Goal: Task Accomplishment & Management: Complete application form

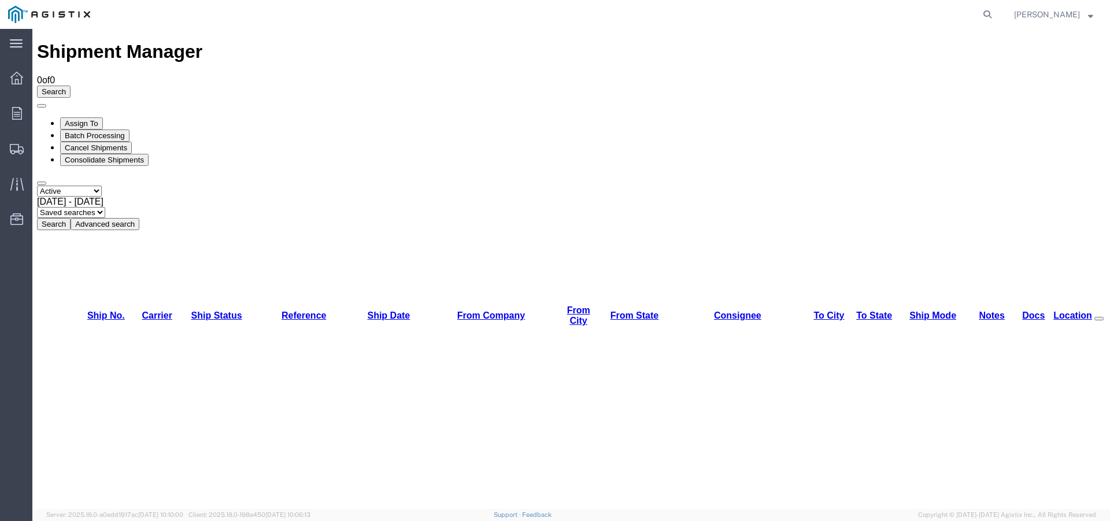
click at [110, 310] on link "Ship No." at bounding box center [106, 315] width 38 height 10
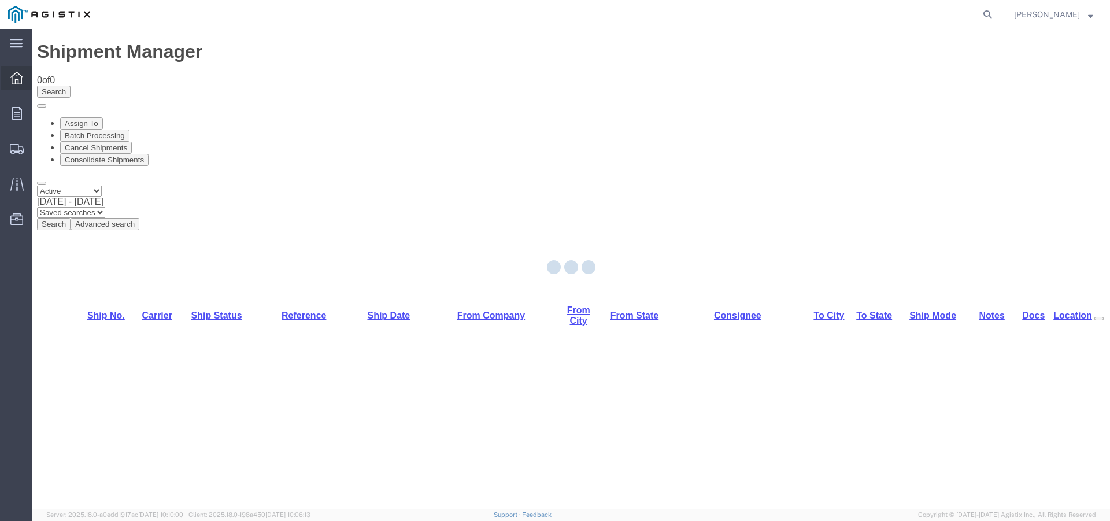
click at [27, 83] on div at bounding box center [17, 77] width 32 height 23
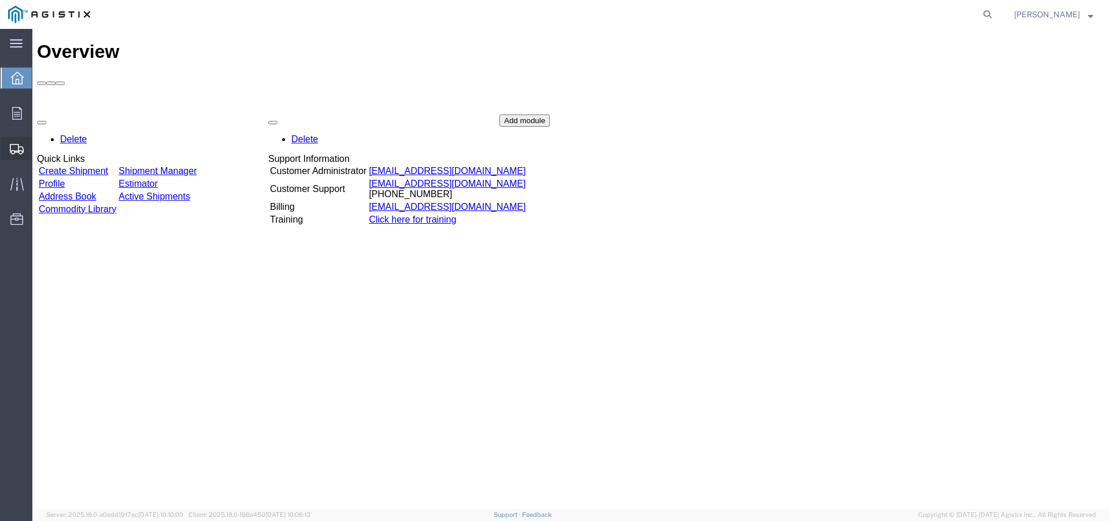
click at [15, 148] on icon at bounding box center [17, 149] width 14 height 10
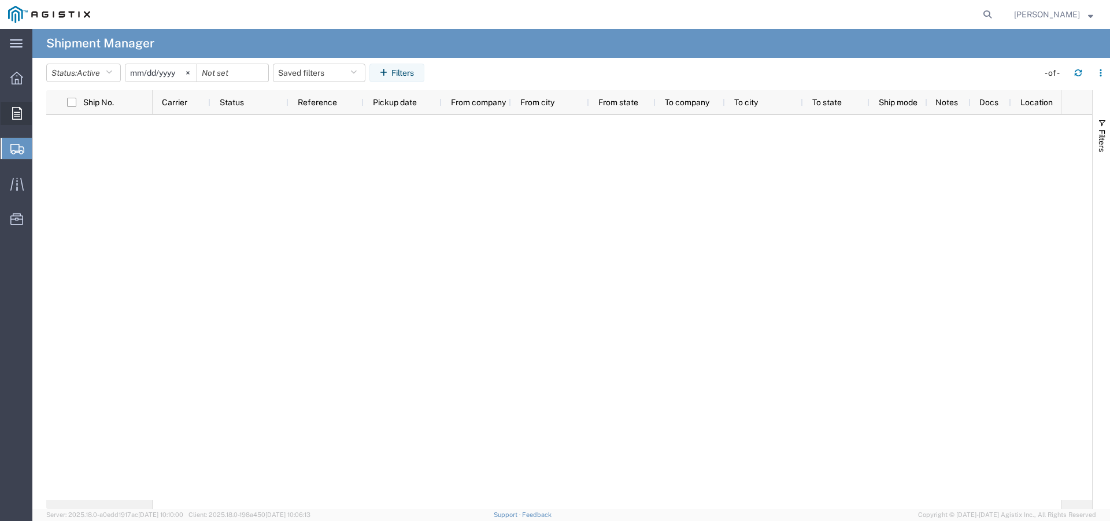
click at [18, 104] on div at bounding box center [17, 113] width 32 height 23
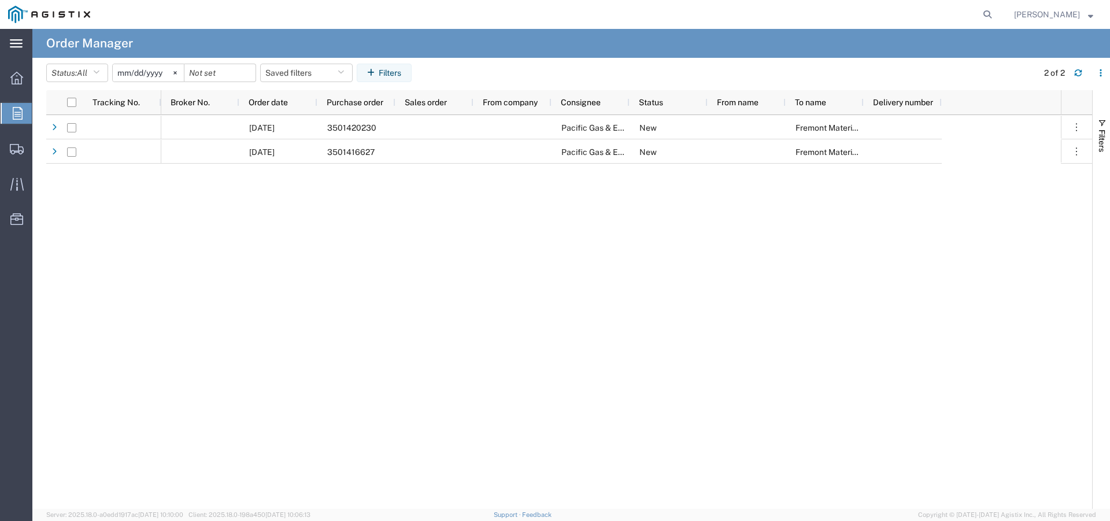
click at [24, 42] on div "main_menu Created with Sketch." at bounding box center [16, 43] width 32 height 29
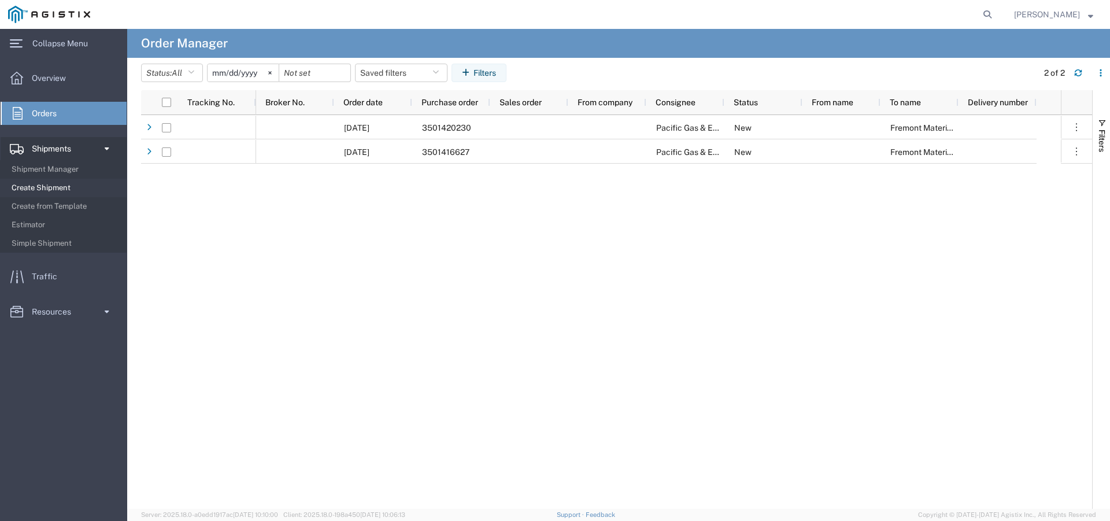
click at [57, 190] on span "Create Shipment" at bounding box center [65, 187] width 107 height 23
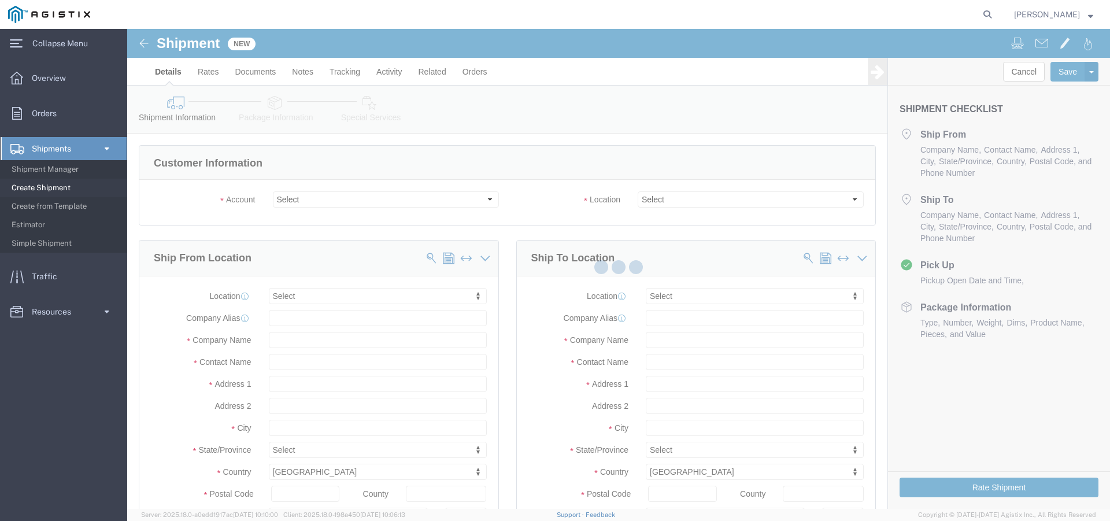
select select
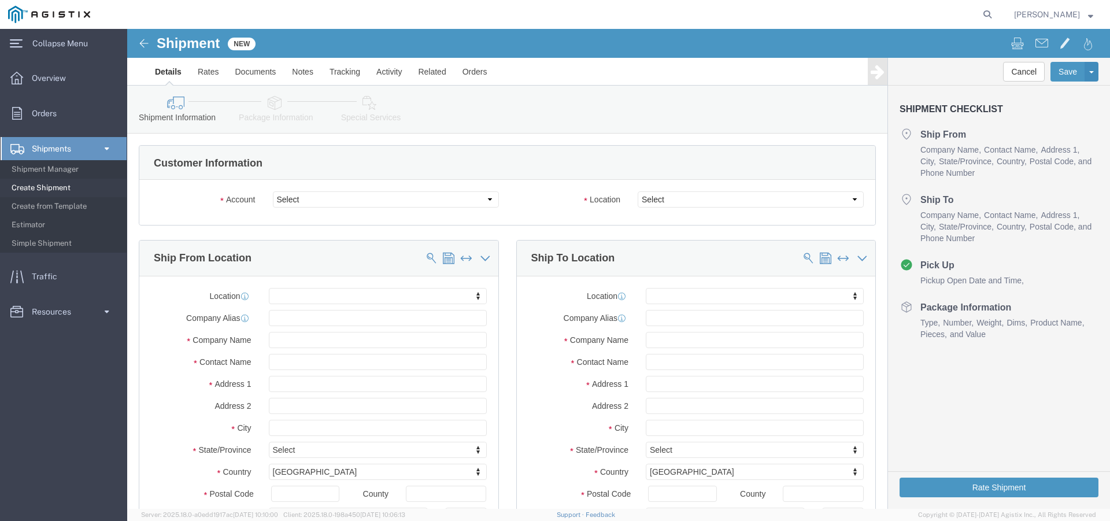
click div "Account Select New Pig Corp PG&E Location Select"
click select "Select New Pig Corp PG&E"
select select "9596"
click select "Select New Pig Corp PG&E"
select select
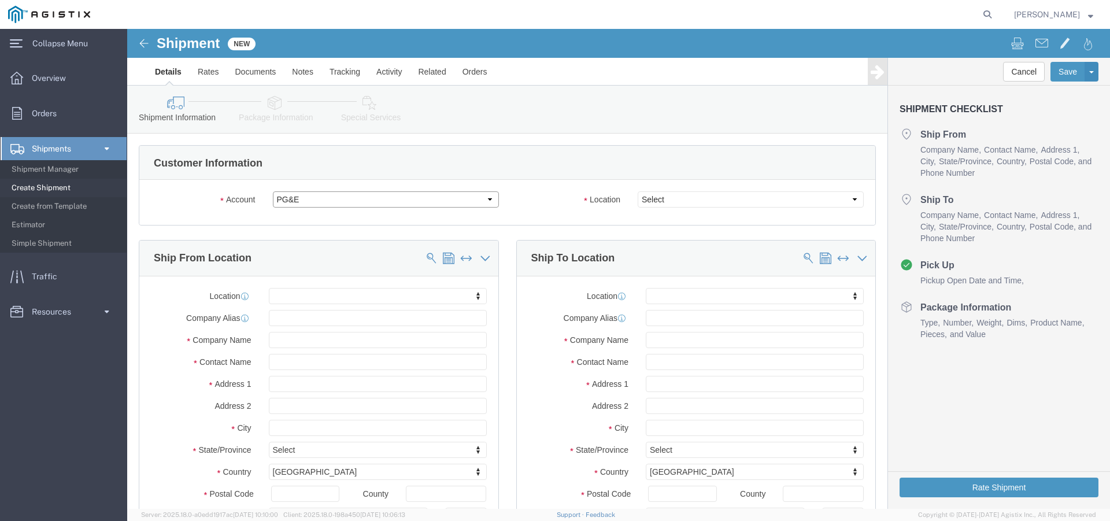
select select
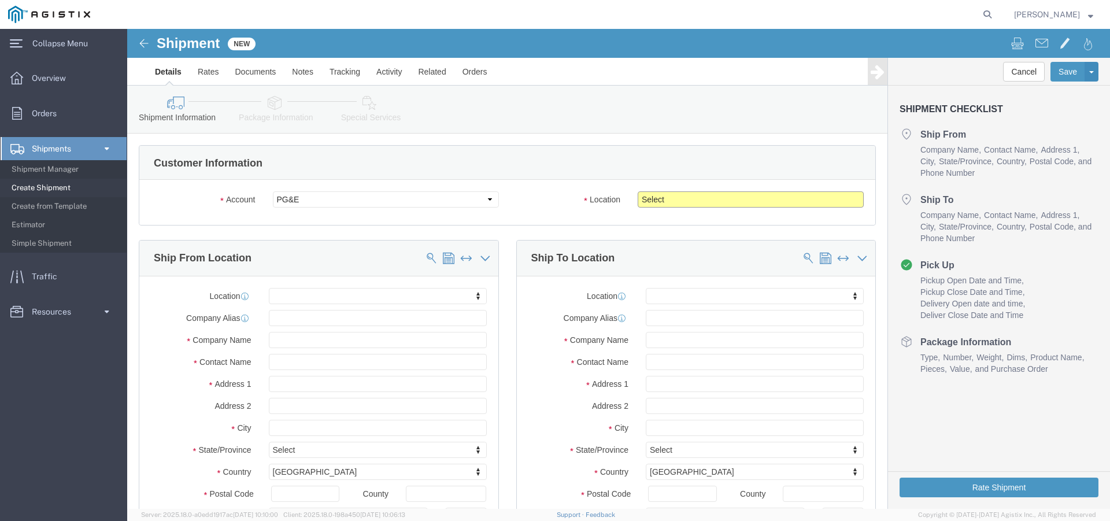
click select "Select All Others [GEOGRAPHIC_DATA] [GEOGRAPHIC_DATA] [GEOGRAPHIC_DATA] [GEOGRA…"
select select "23082"
click select "Select All Others [GEOGRAPHIC_DATA] [GEOGRAPHIC_DATA] [GEOGRAPHIC_DATA] [GEOGRA…"
click select "Select New Pig Corp PG&E"
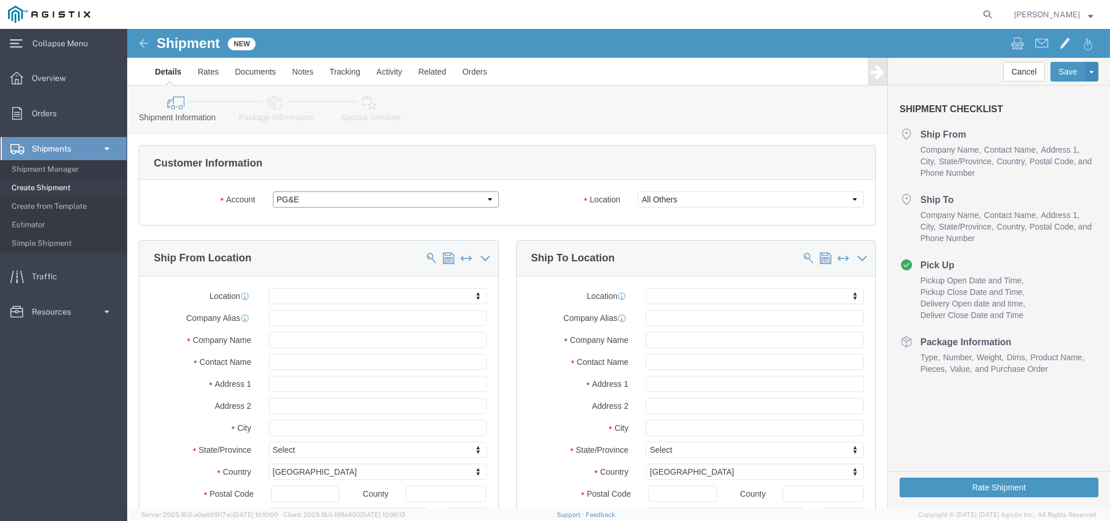
drag, startPoint x: 191, startPoint y: 170, endPoint x: 186, endPoint y: 177, distance: 9.5
click select "Select New Pig Corp PG&E"
select select "5483"
click select "Select New Pig Corp PG&E"
select select
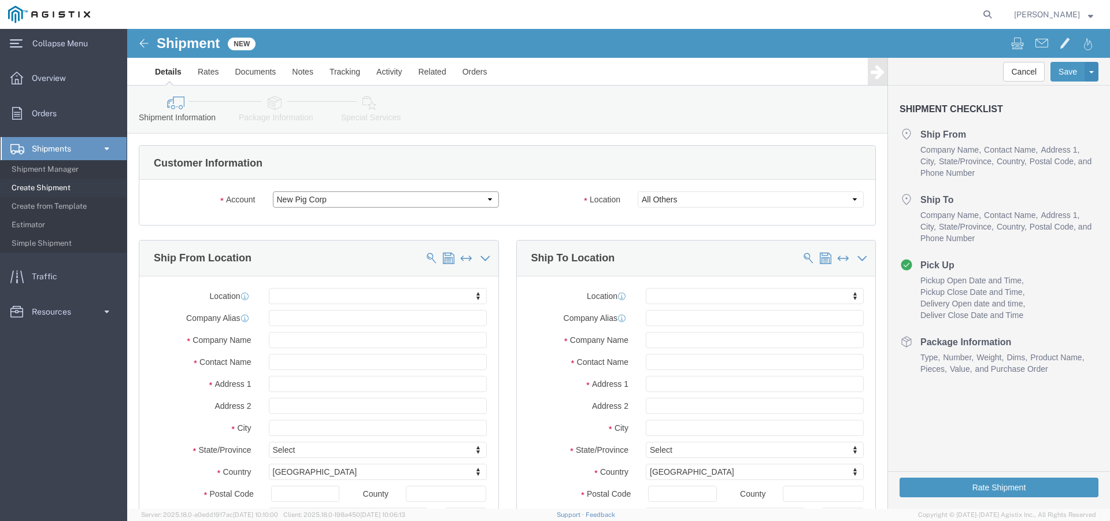
select select
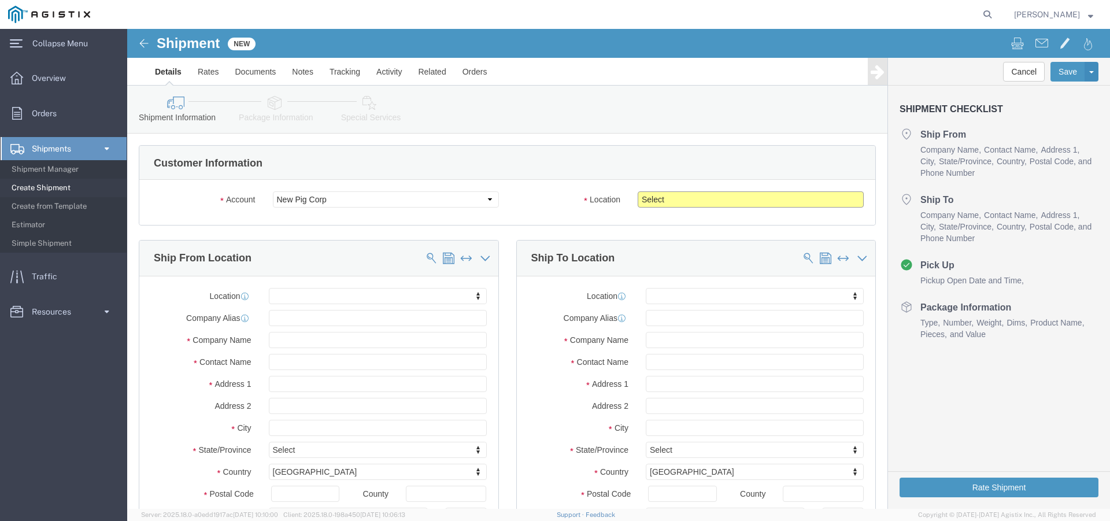
click select "Select [PERSON_NAME] - PG&E Supplier"
drag, startPoint x: 293, startPoint y: 182, endPoint x: 283, endPoint y: 181, distance: 9.9
click div "Account Select New Pig Corp PG&E"
click select "Select New Pig Corp PG&E"
select select "9596"
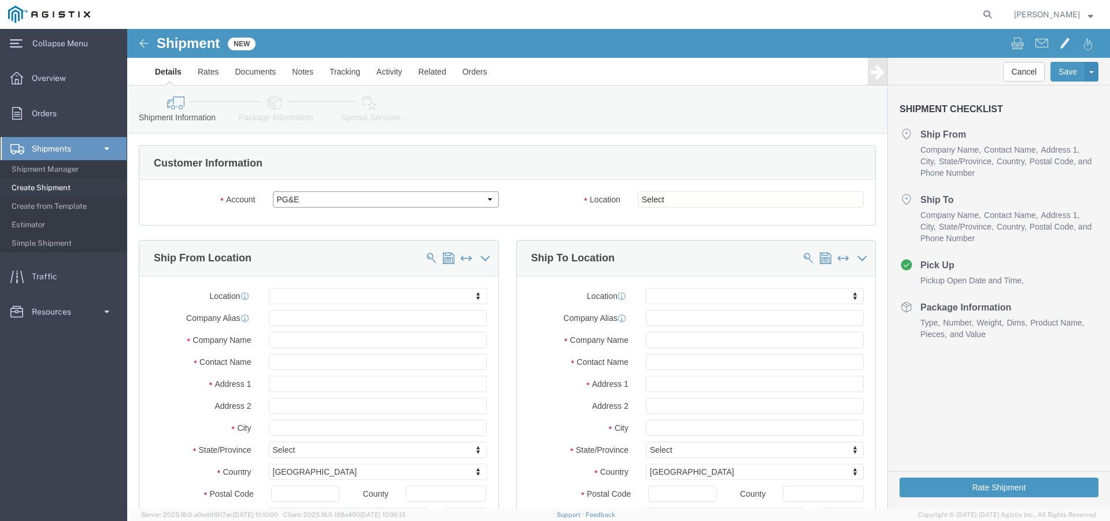
click select "Select New Pig Corp PG&E"
select select
click select "Select [PERSON_NAME] - PG&E Supplier"
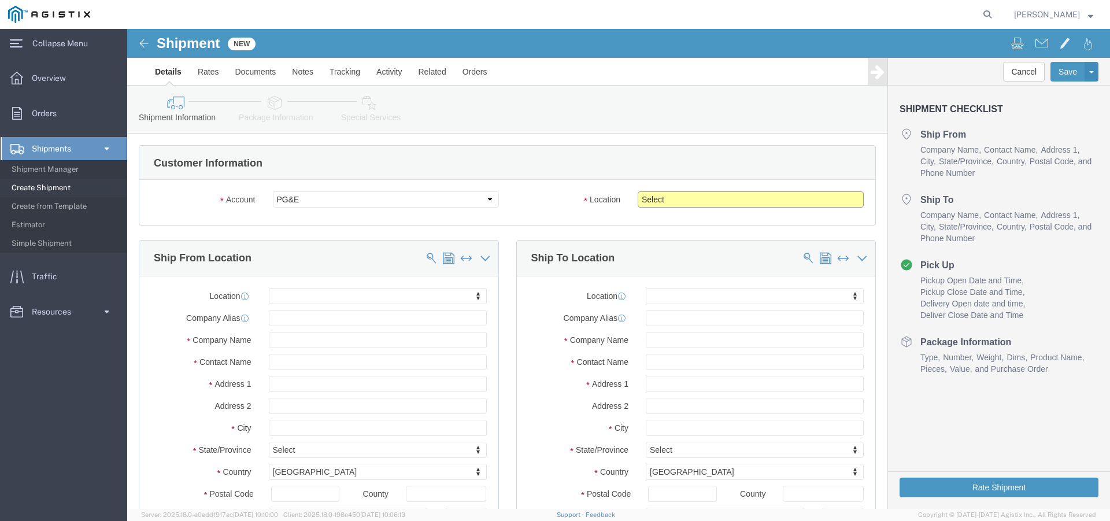
select select "23082"
click select "Select All Others [GEOGRAPHIC_DATA] [GEOGRAPHIC_DATA] [GEOGRAPHIC_DATA] [GEOGRA…"
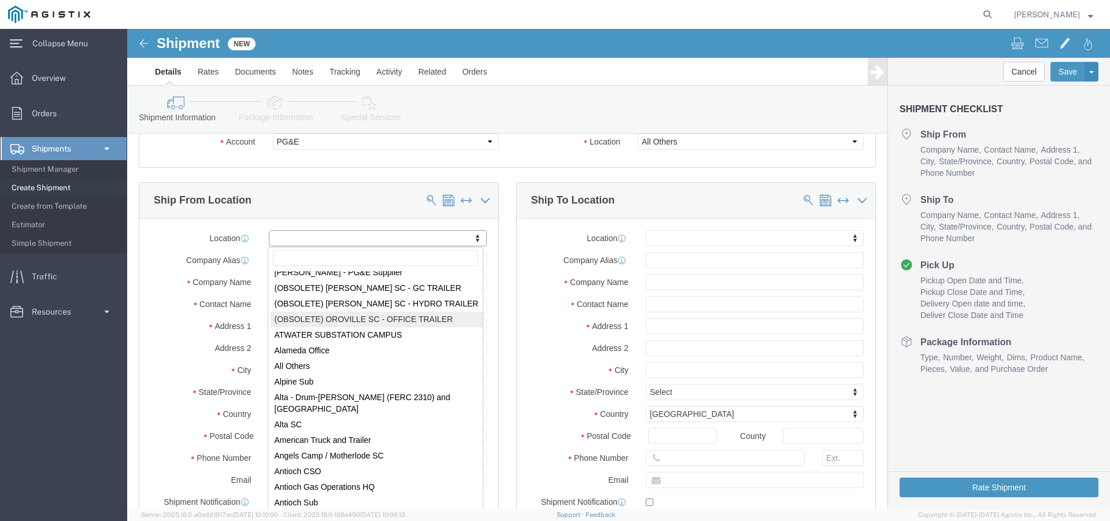
scroll to position [58, 0]
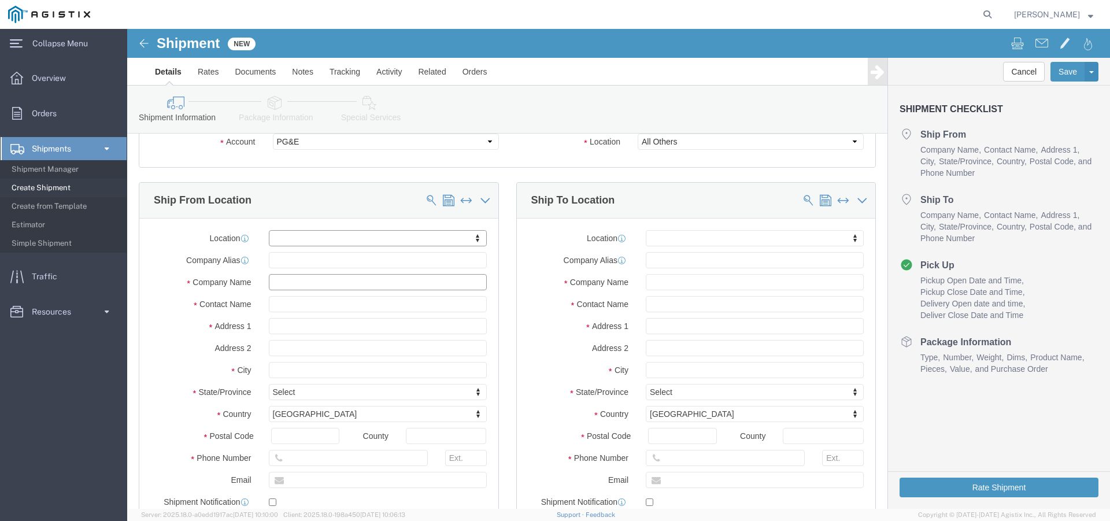
click input "text"
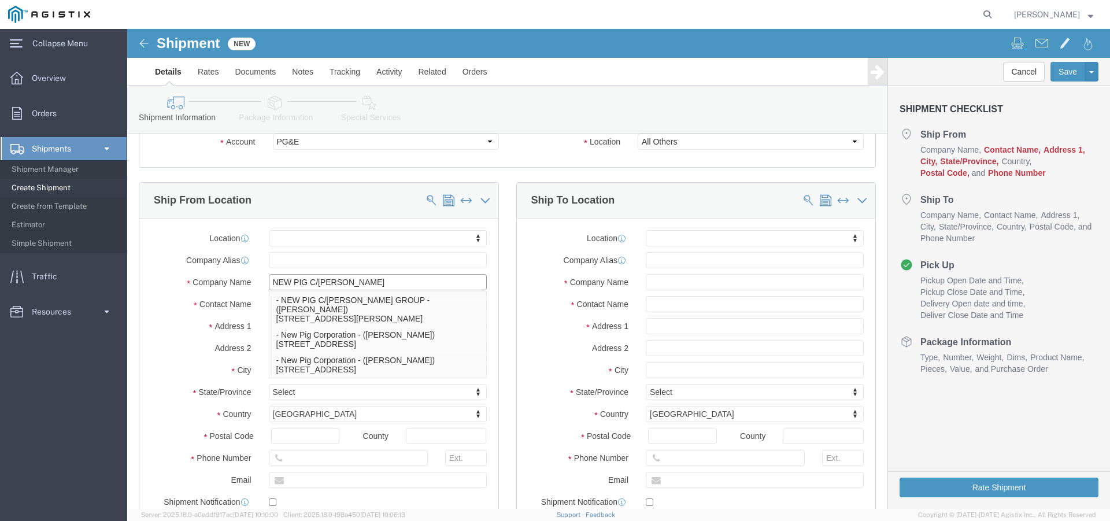
type input "NEW PIG C/[PERSON_NAME]"
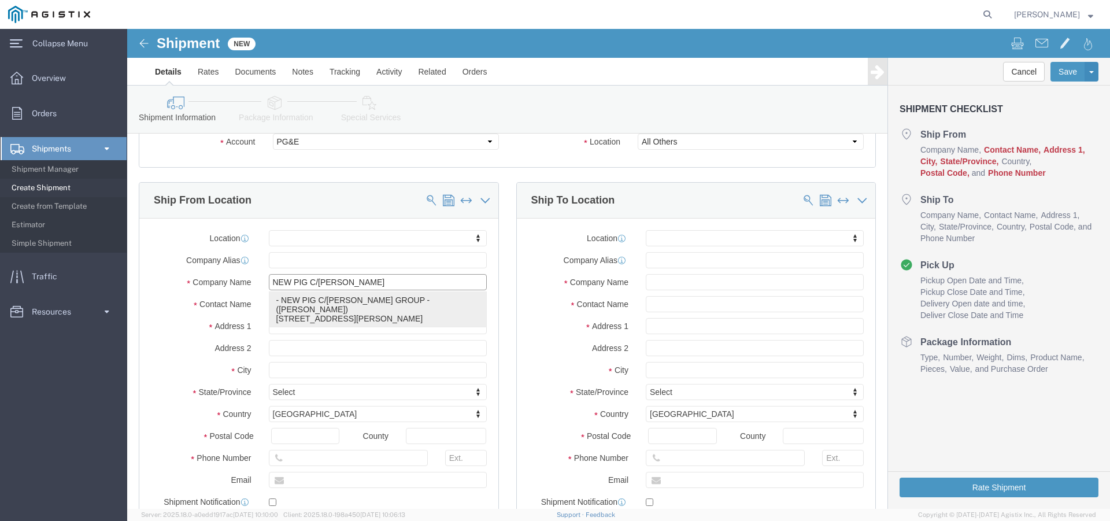
click p "- NEW PIG C/[PERSON_NAME] GROUP - ([PERSON_NAME]) [STREET_ADDRESS][PERSON_NAME]"
select select "NV"
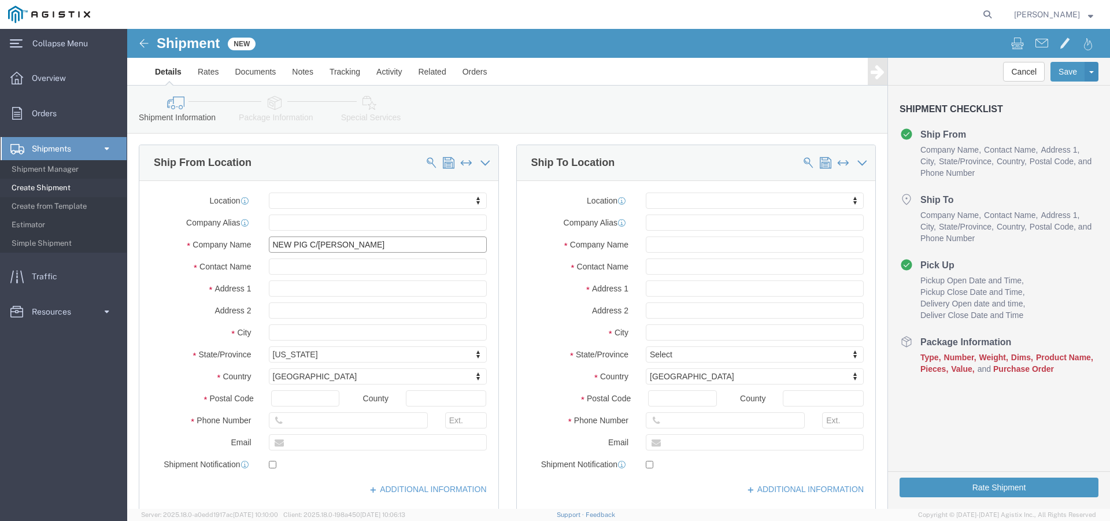
scroll to position [116, 0]
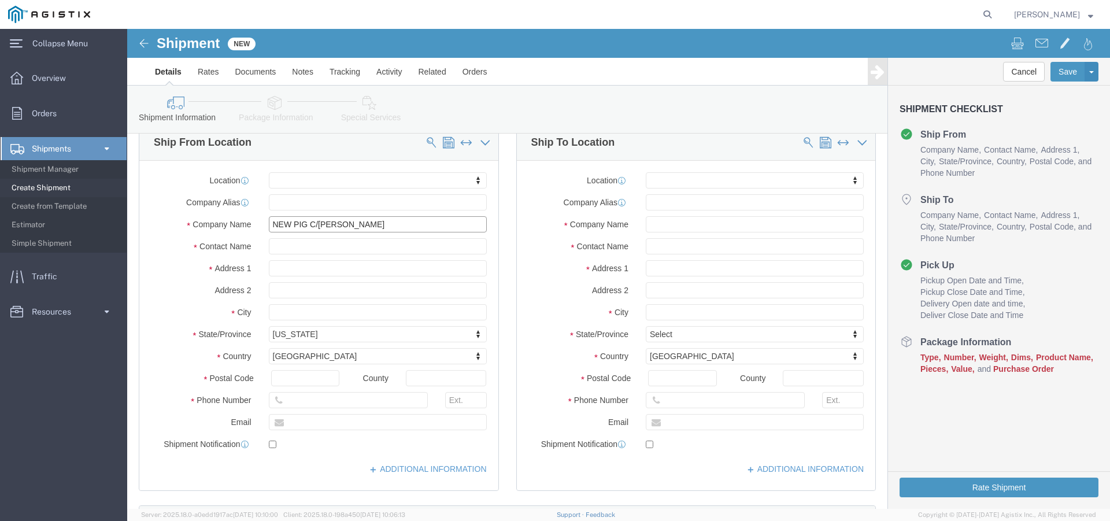
type input "NEW PIG C/[PERSON_NAME] GROUP"
click input "text"
click input "PACIFIV GAS & ELETRIC"
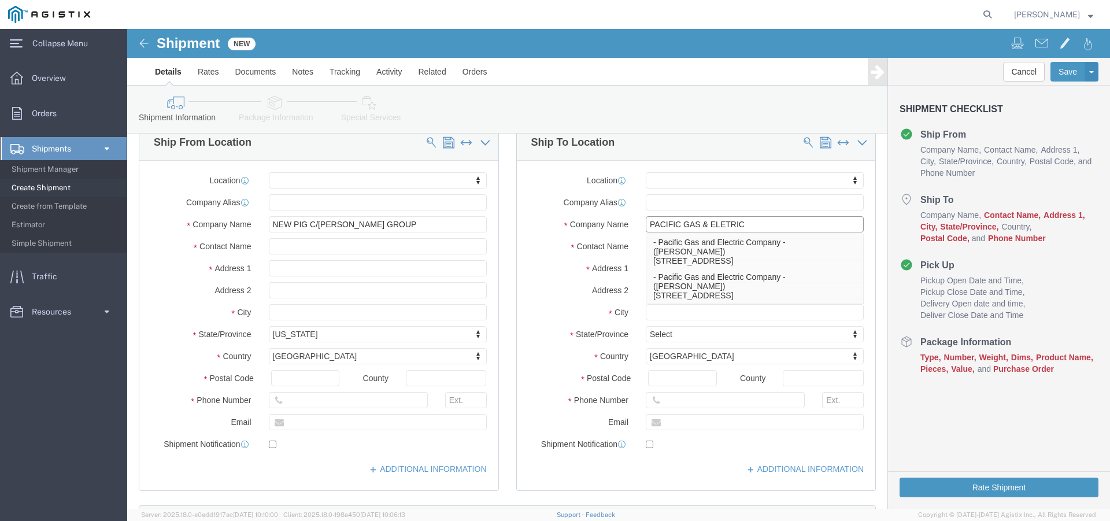
type input "PACIFIC GAS & ELETRIC"
drag, startPoint x: 439, startPoint y: 262, endPoint x: 448, endPoint y: 261, distance: 9.3
click label "Address 2"
click input "text"
type input "[STREET_ADDRESS]"
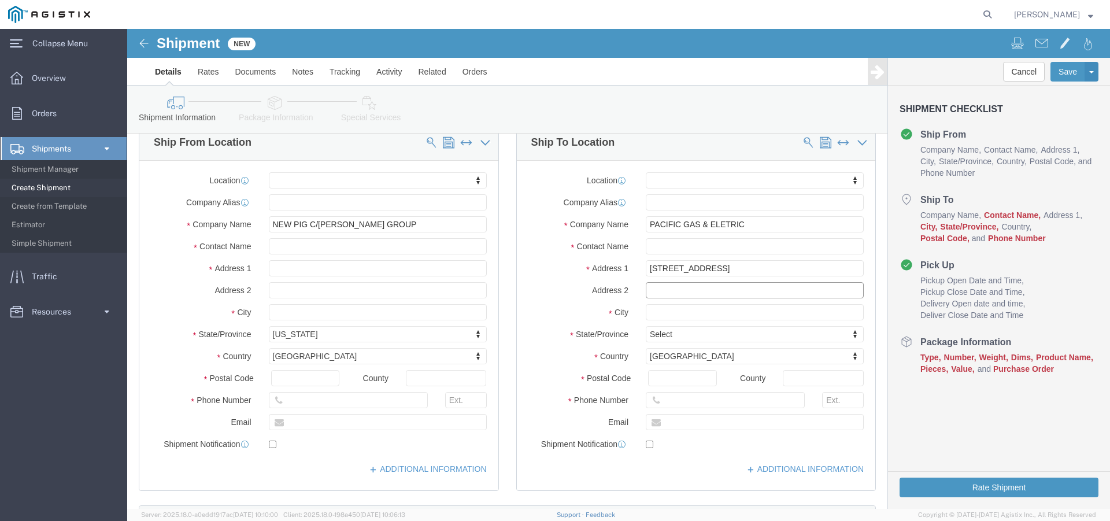
click input "text"
type input "A"
type input "[PERSON_NAME] HCS"
click input "text"
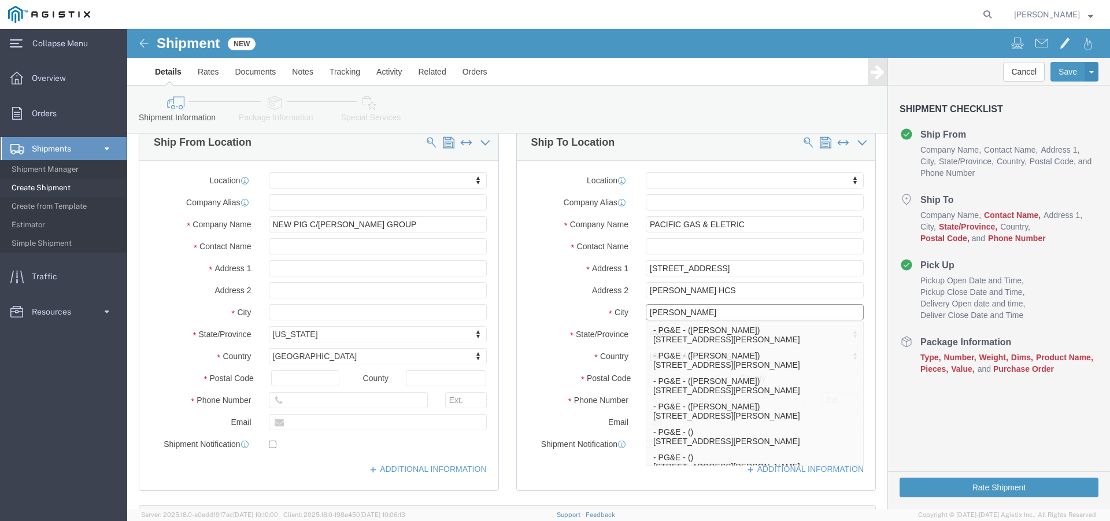
type input "[PERSON_NAME]"
click label "Address 2"
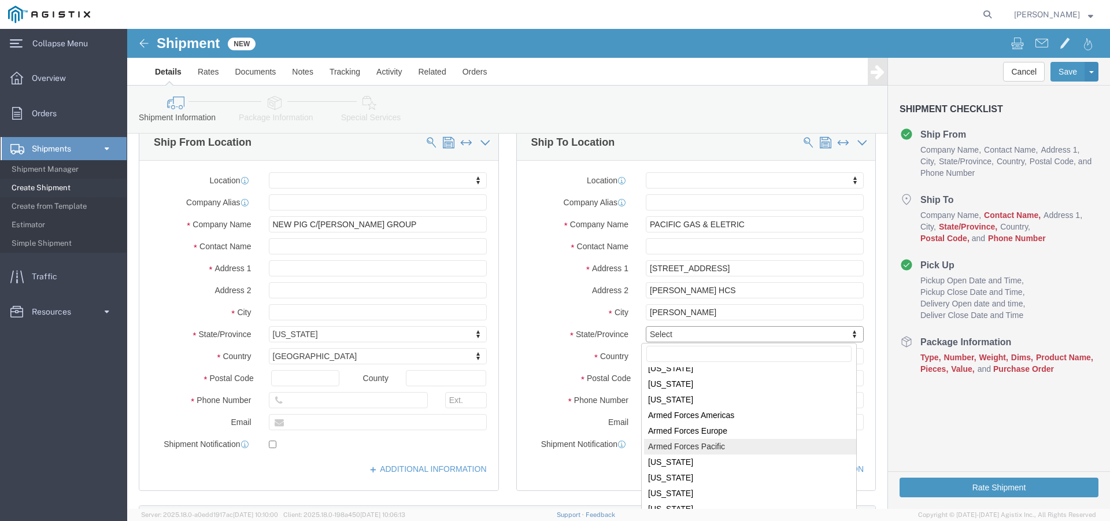
scroll to position [58, 0]
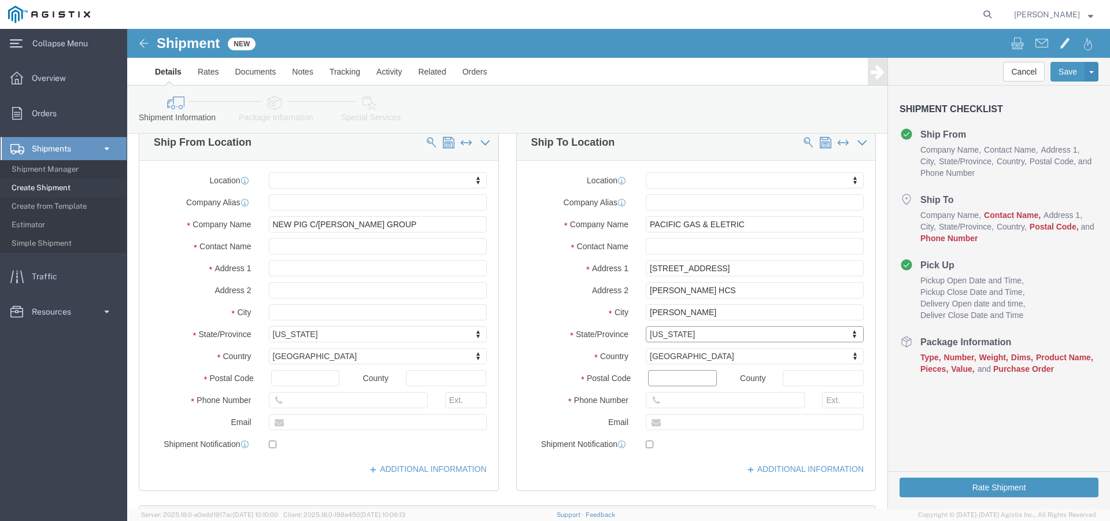
click input "Postal Code"
type input "92347"
click input "text"
type input "7605771963"
click input "text"
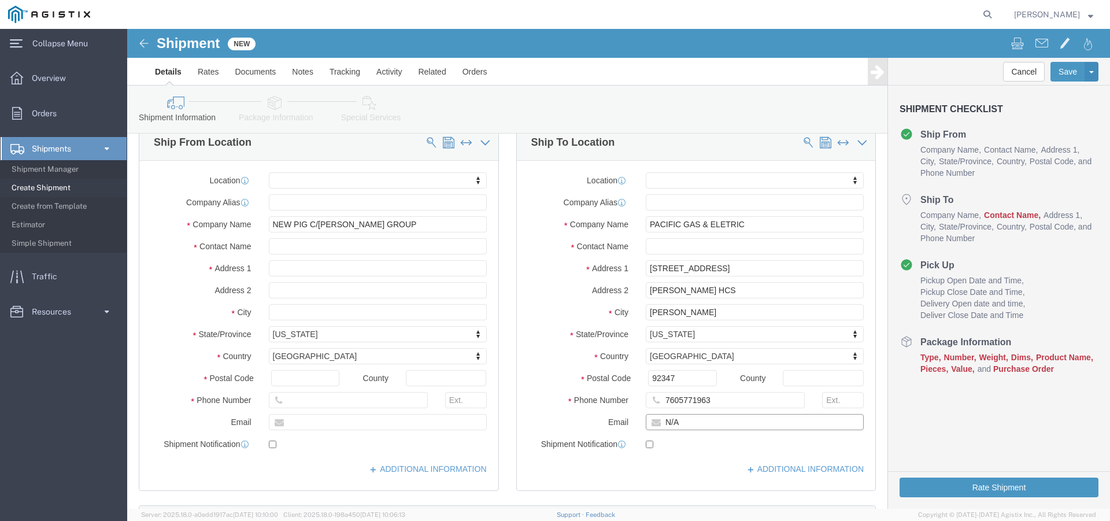
type input "N/A"
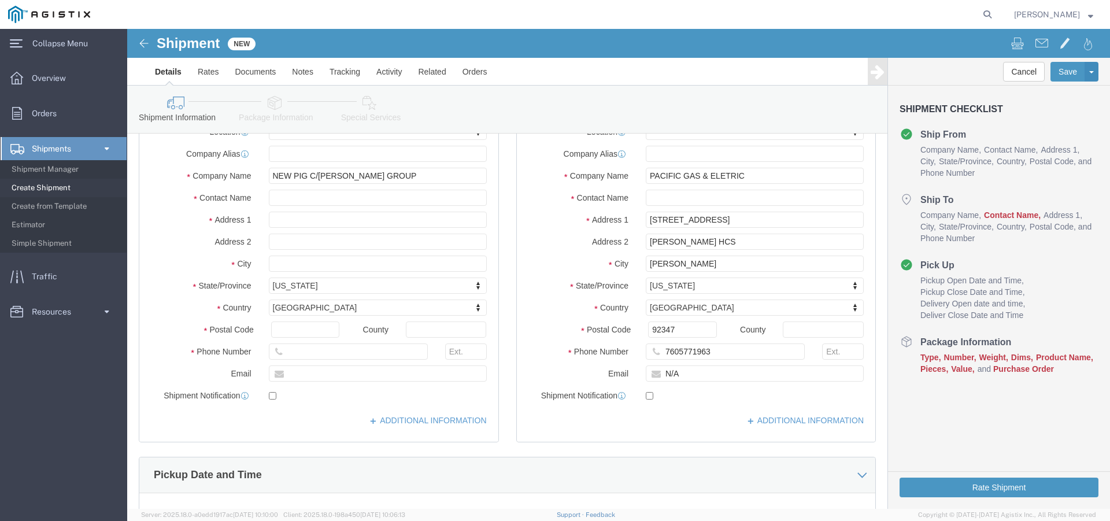
click div "Location My Profile Location [PERSON_NAME] - PG&E Supplier (OBSOLETE) [PERSON_N…"
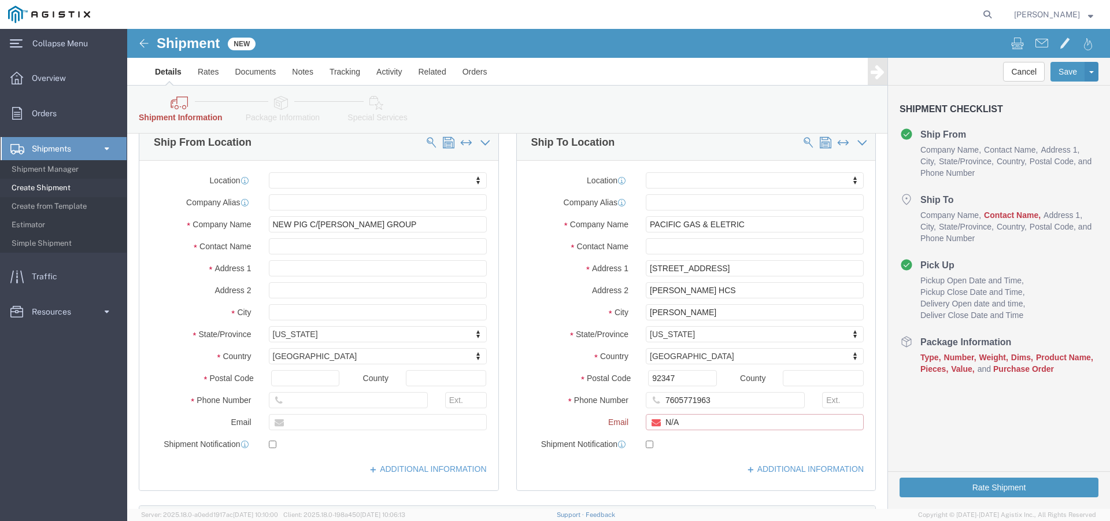
click input "N/A"
drag, startPoint x: 580, startPoint y: 393, endPoint x: 419, endPoint y: 380, distance: 161.2
click div "Email N/A"
type input "[EMAIL_ADDRESS][DOMAIN_NAME]"
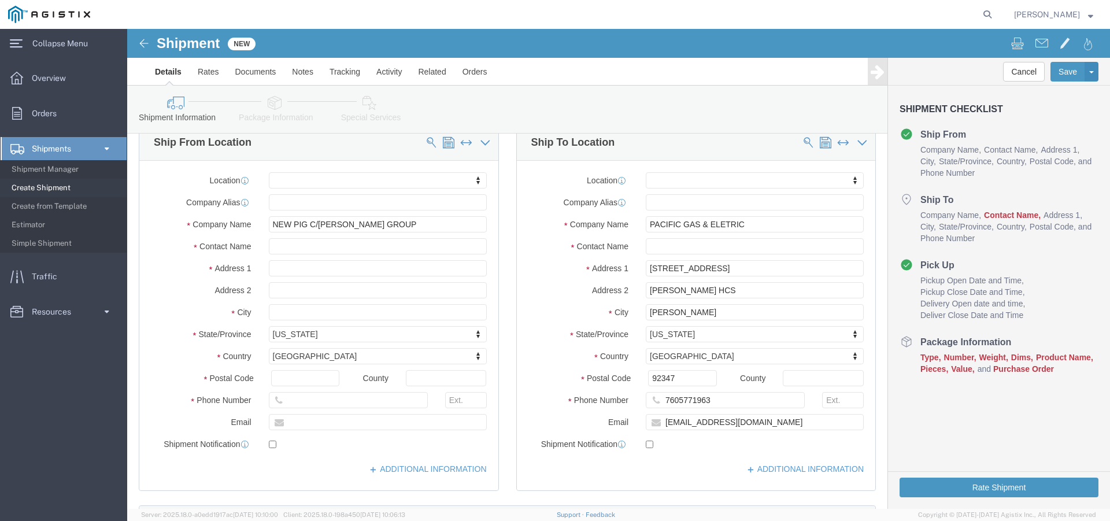
click div "Location My Profile Location [PERSON_NAME] - PG&E Supplier (OBSOLETE) [PERSON_N…"
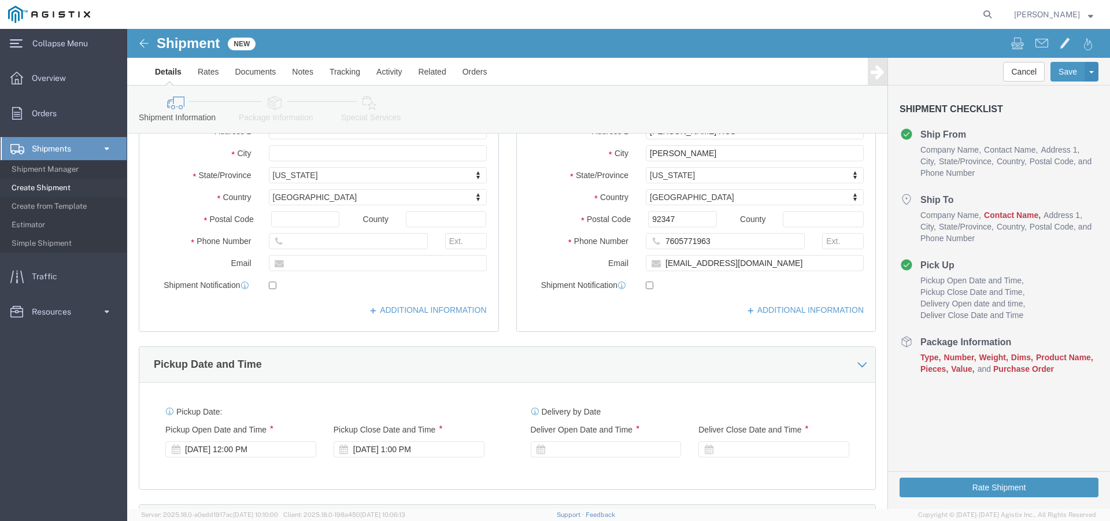
scroll to position [347, 0]
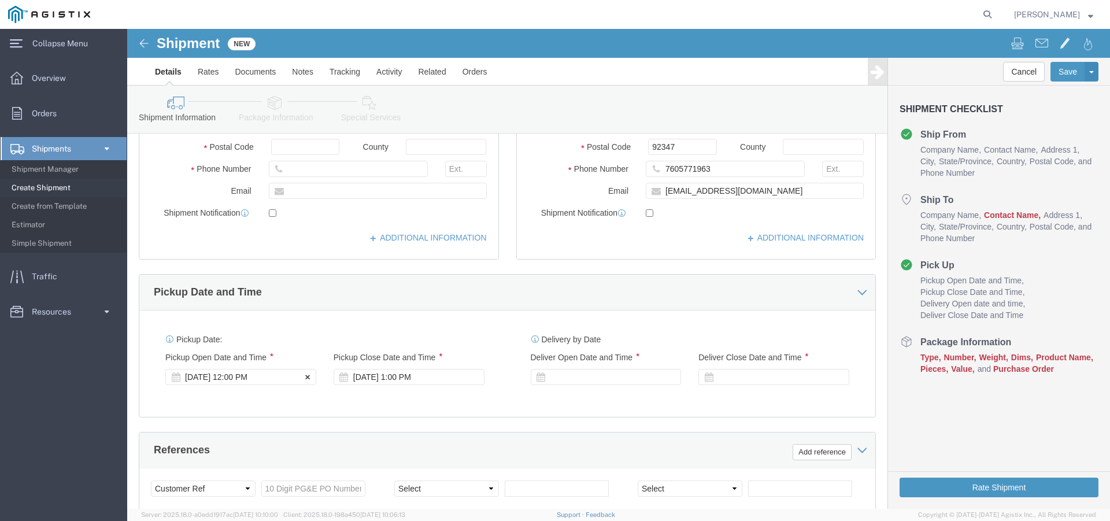
click div "[DATE] 12:00 PM"
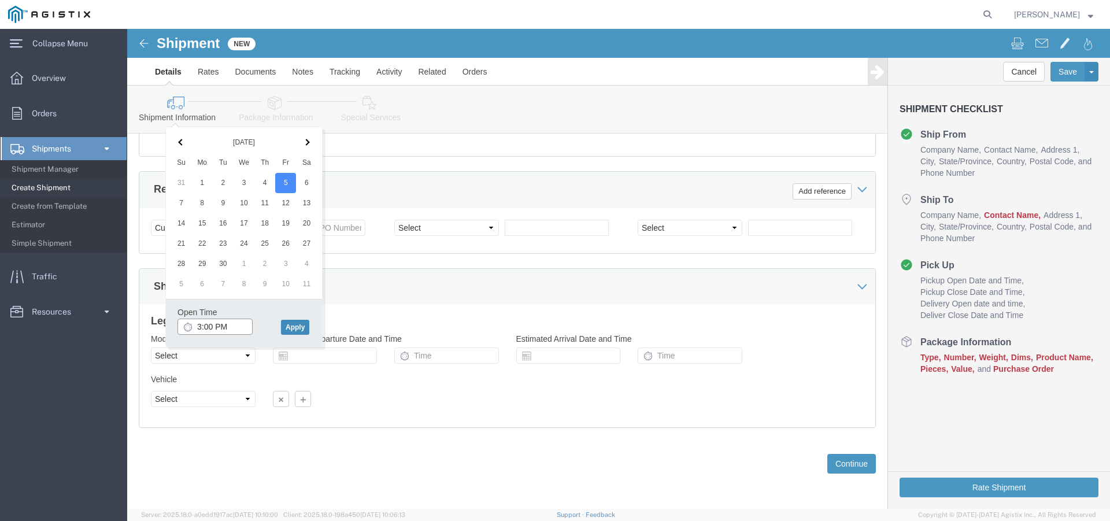
type input "3:00 PM"
click button "Apply"
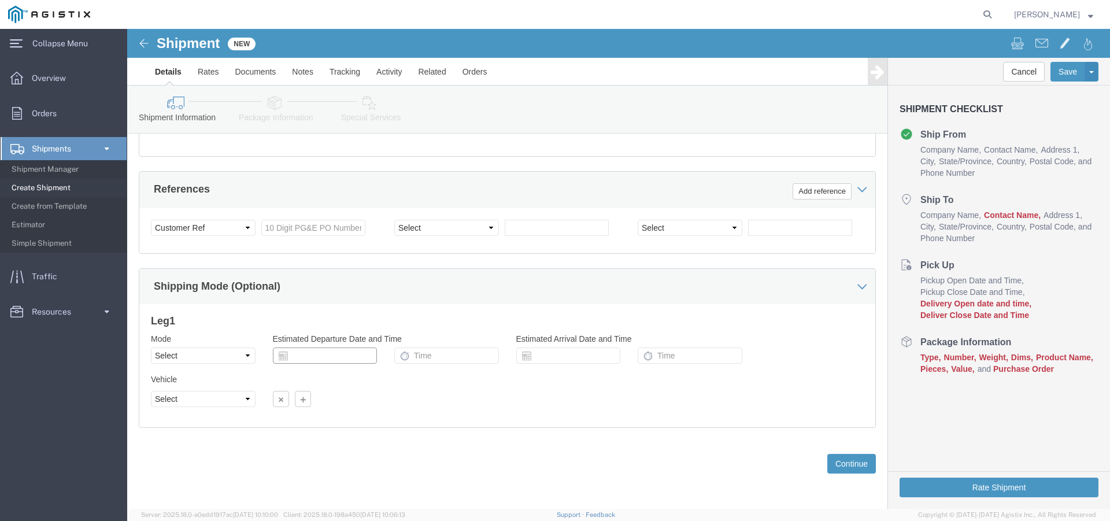
click input "text"
click div "Leg 1 Mode Select Air Less than Truckload Multi-Leg Ocean Freight Rail Small Pa…"
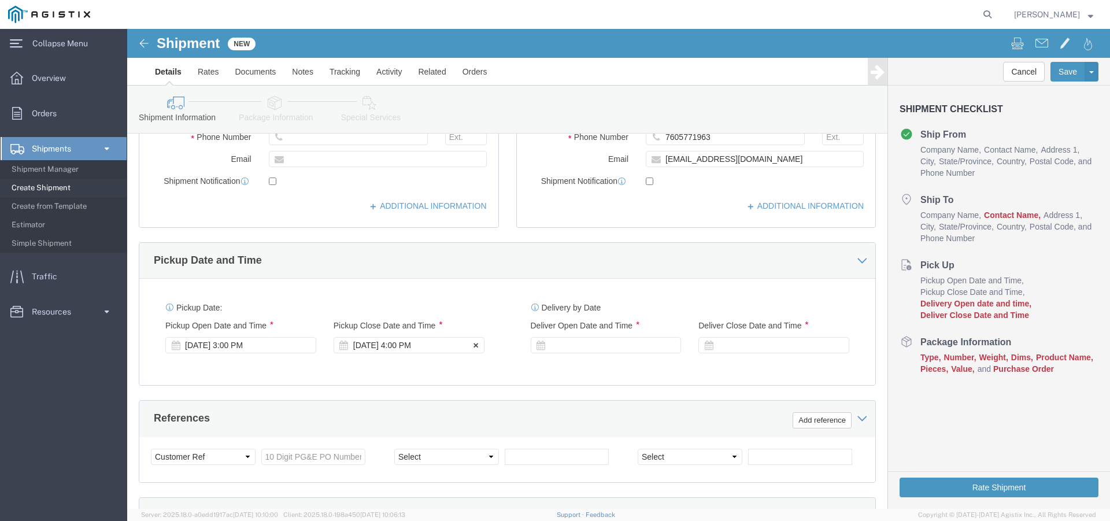
scroll to position [376, 0]
click div "[DATE] 4:00 PM"
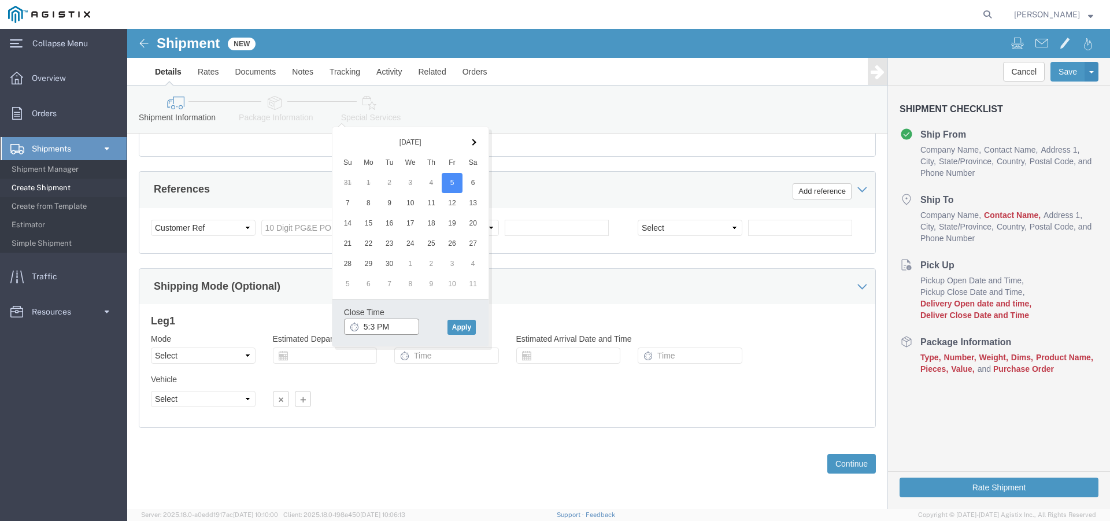
type input "5:30 PM"
click button "Apply"
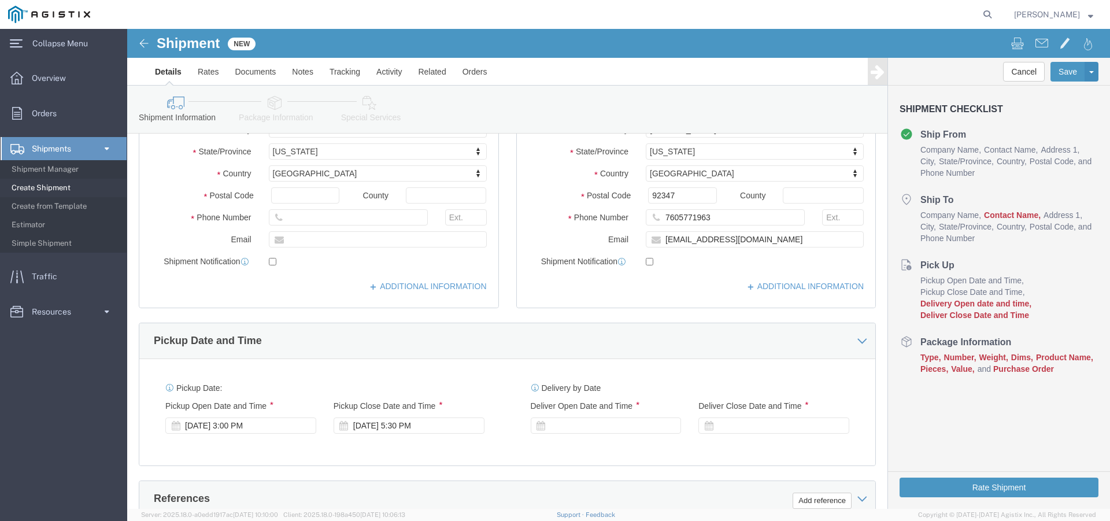
scroll to position [319, 0]
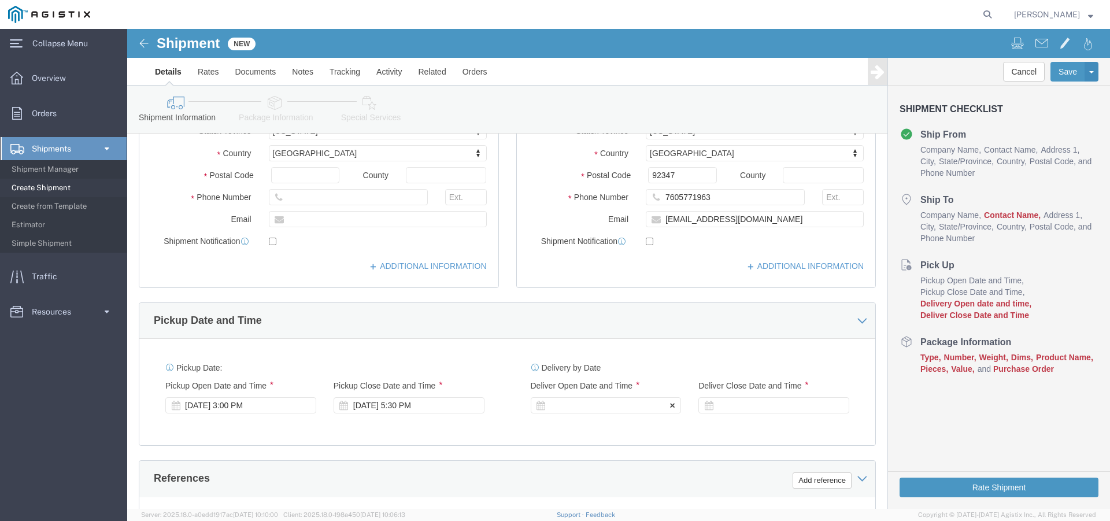
click div
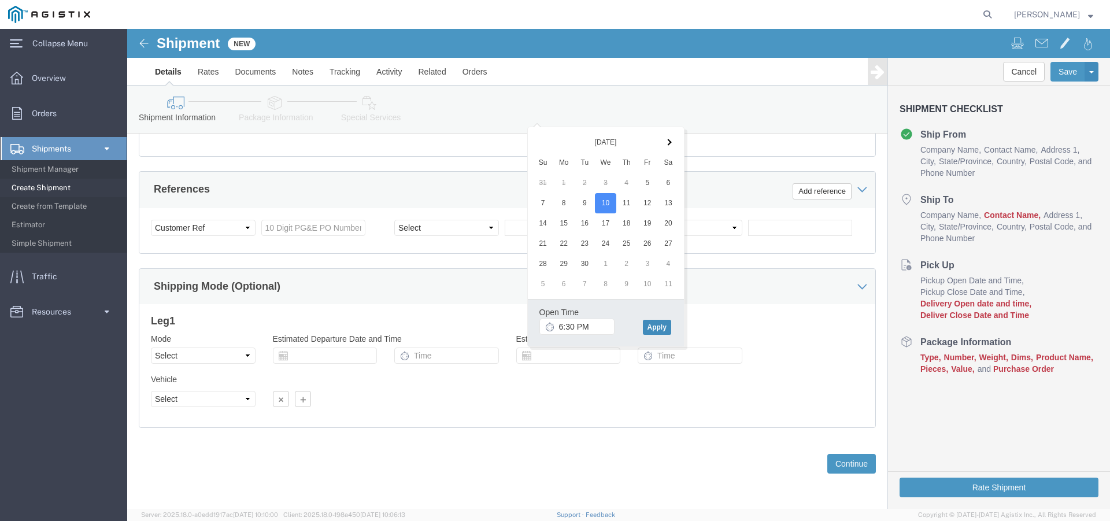
click button "Apply"
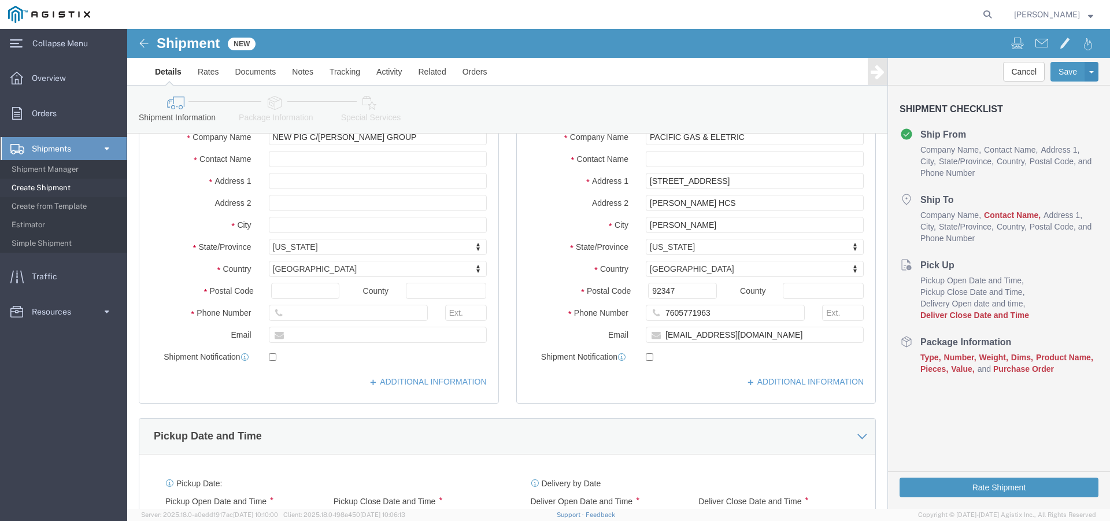
scroll to position [319, 0]
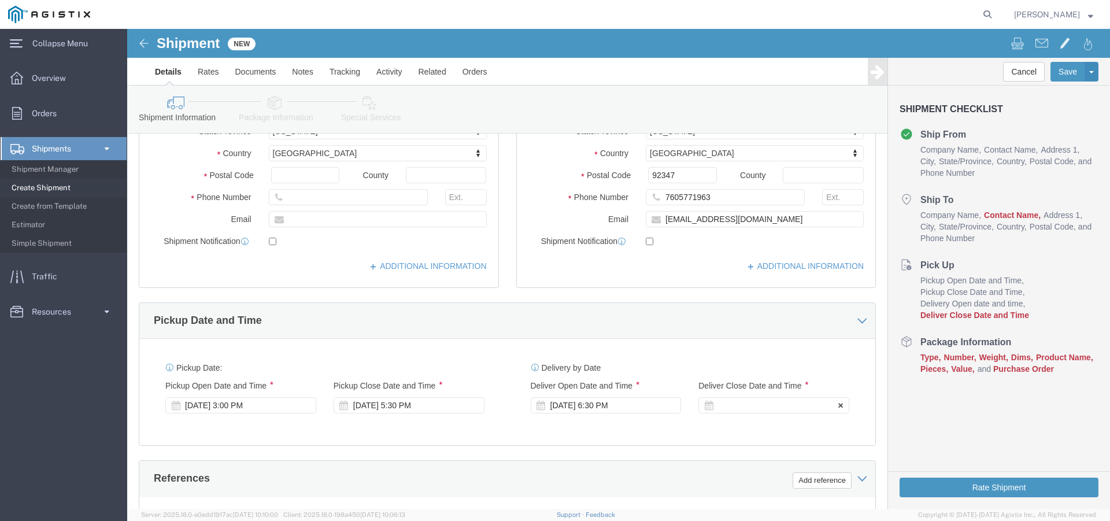
click div
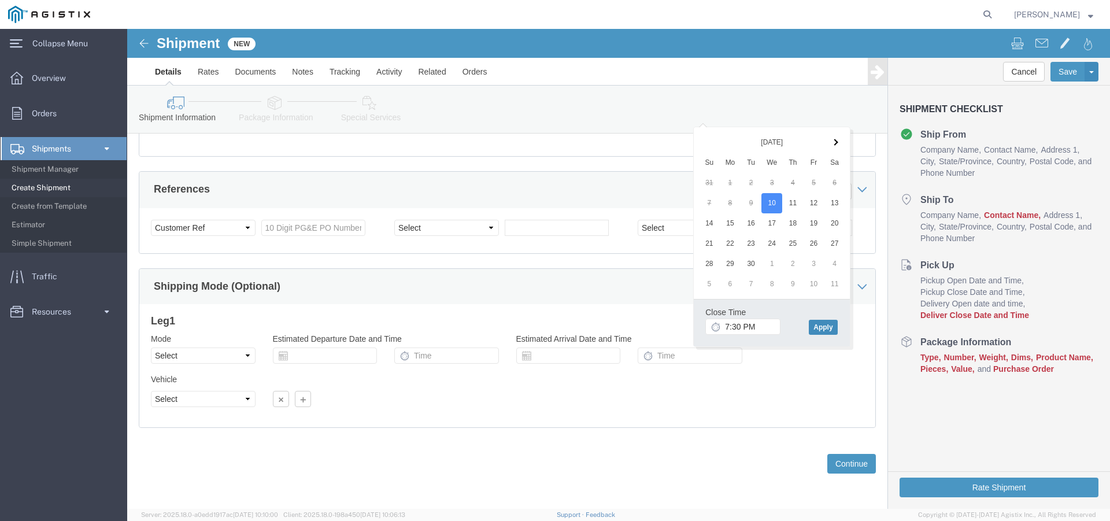
click button "Apply"
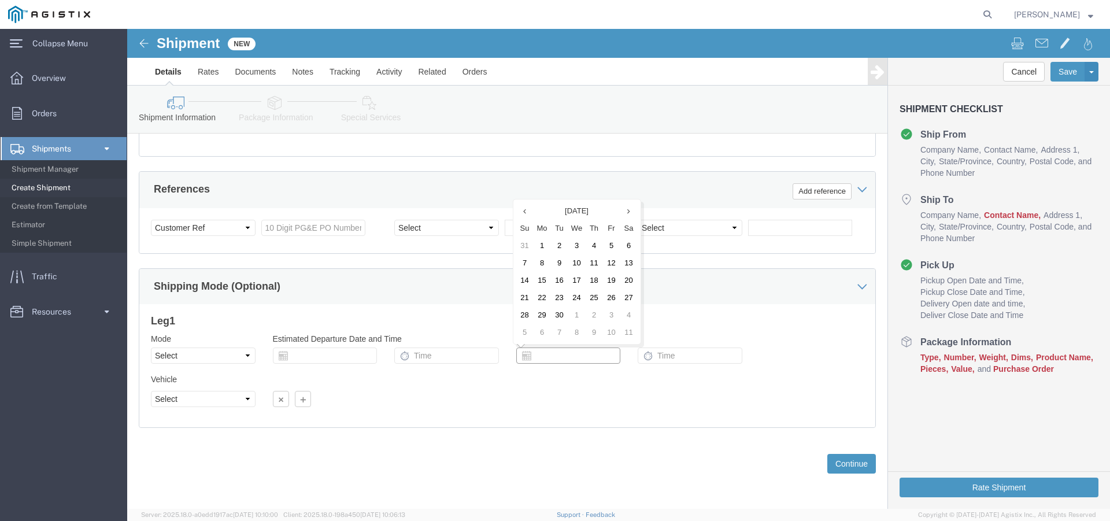
click input "text"
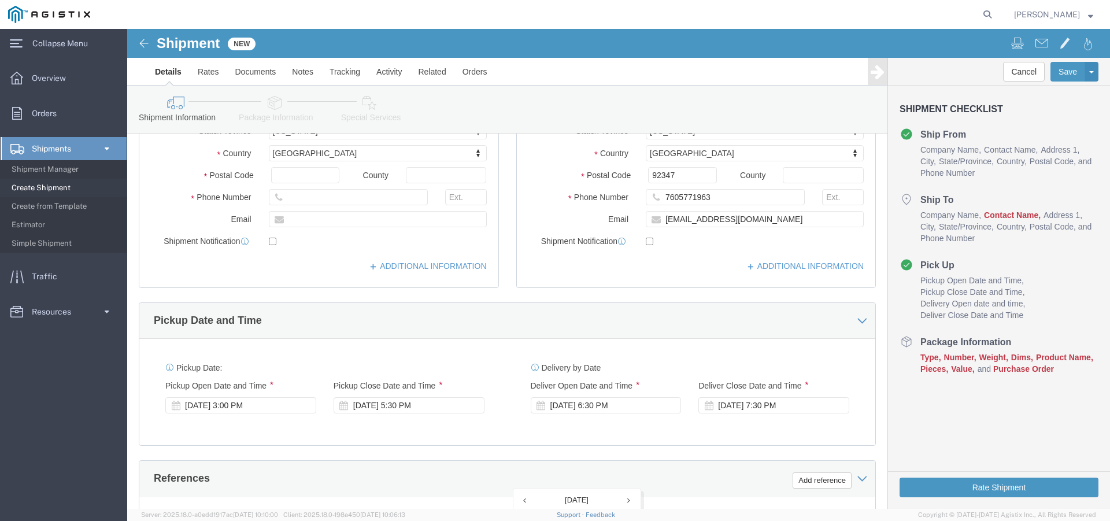
click div "[DATE] 6:30 PM"
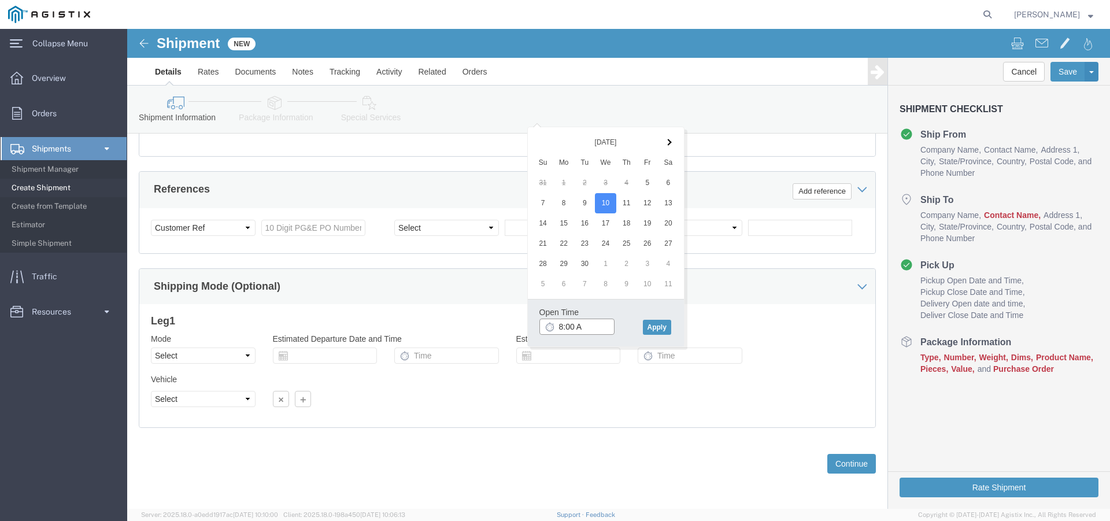
type input "8:00 AM"
click button "Apply"
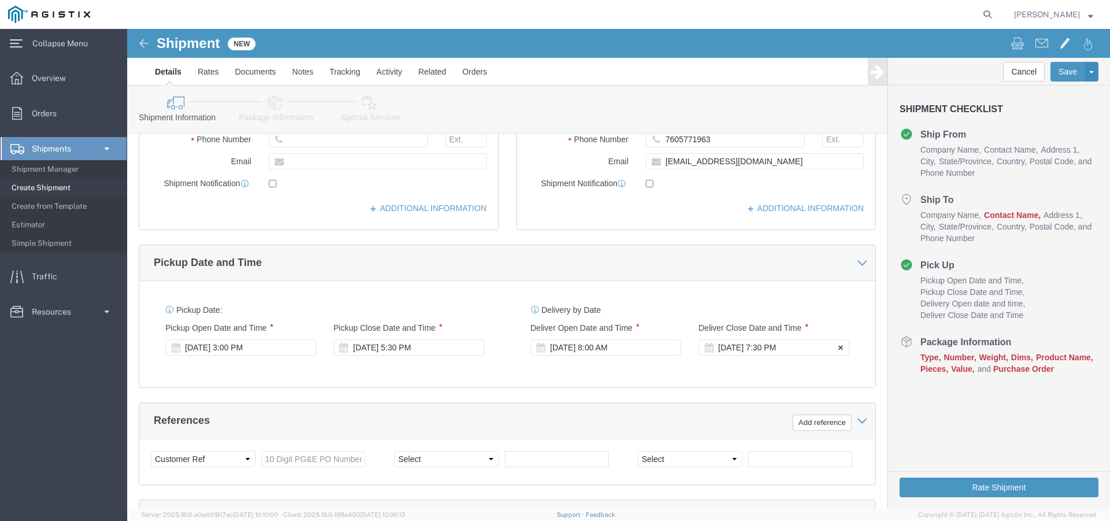
click div "[DATE] 7:30 PM"
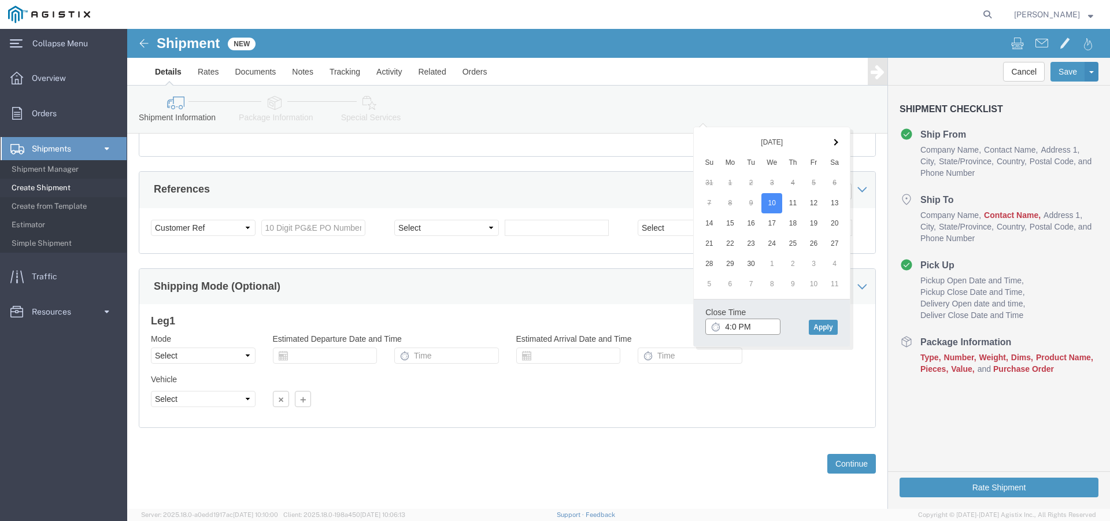
type input "4:00 PM"
click button "Apply"
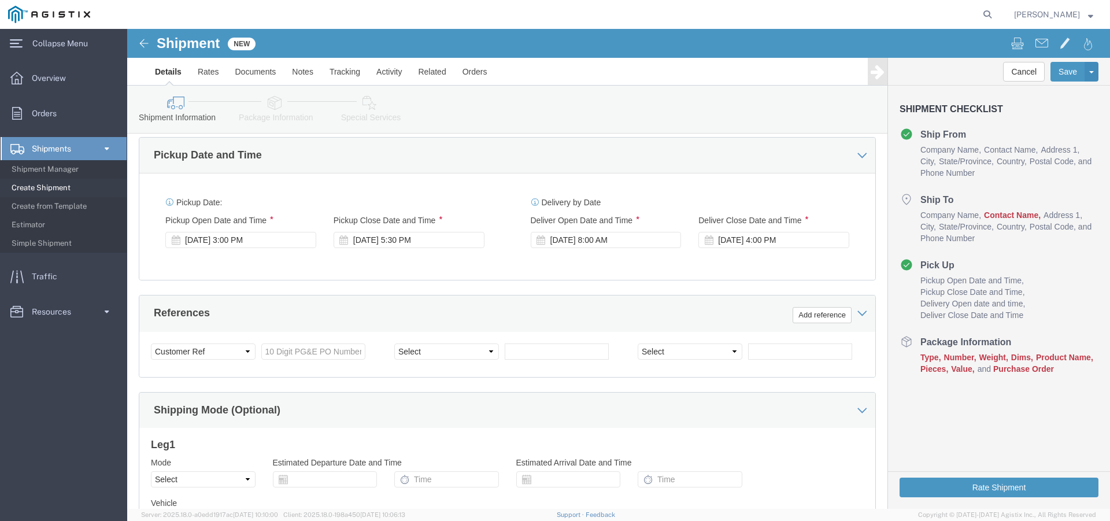
scroll to position [492, 0]
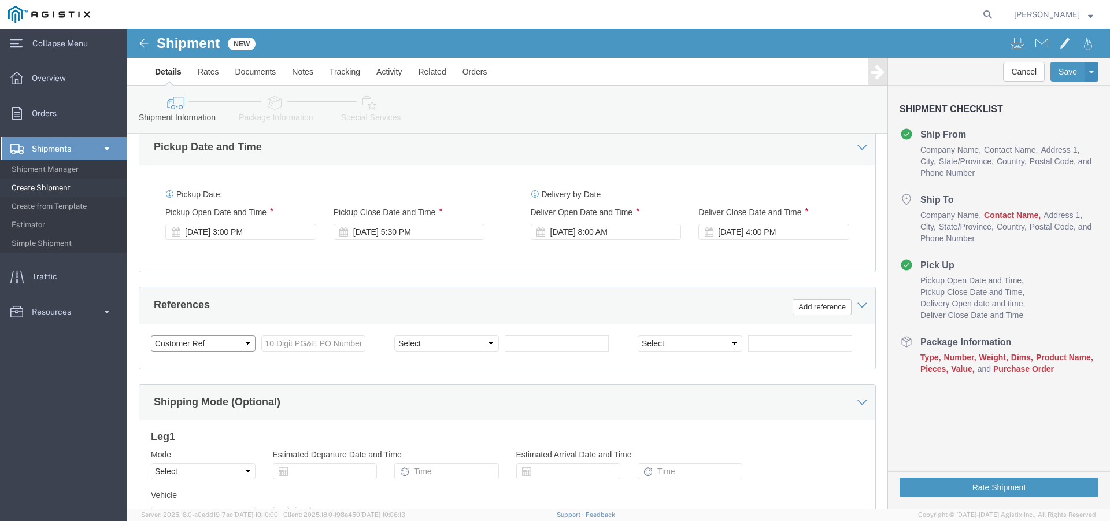
click select "Select Account Type Activity ID Airline Appointment Number ASN Batch Request # …"
click input "text"
type input "2401241066"
click select "Select Account Type Activity ID Airline Appointment Number ASN Batch Request # …"
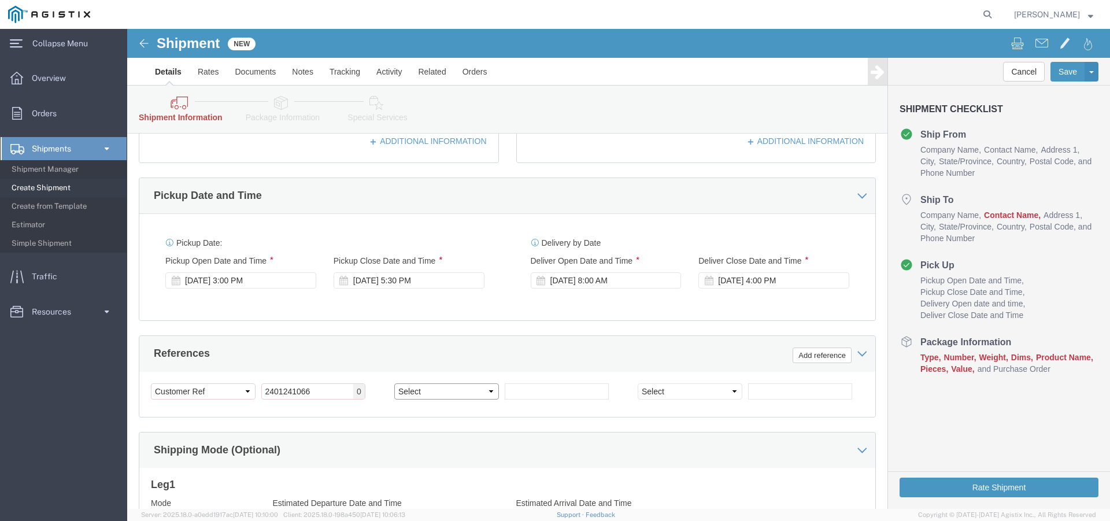
scroll to position [540, 0]
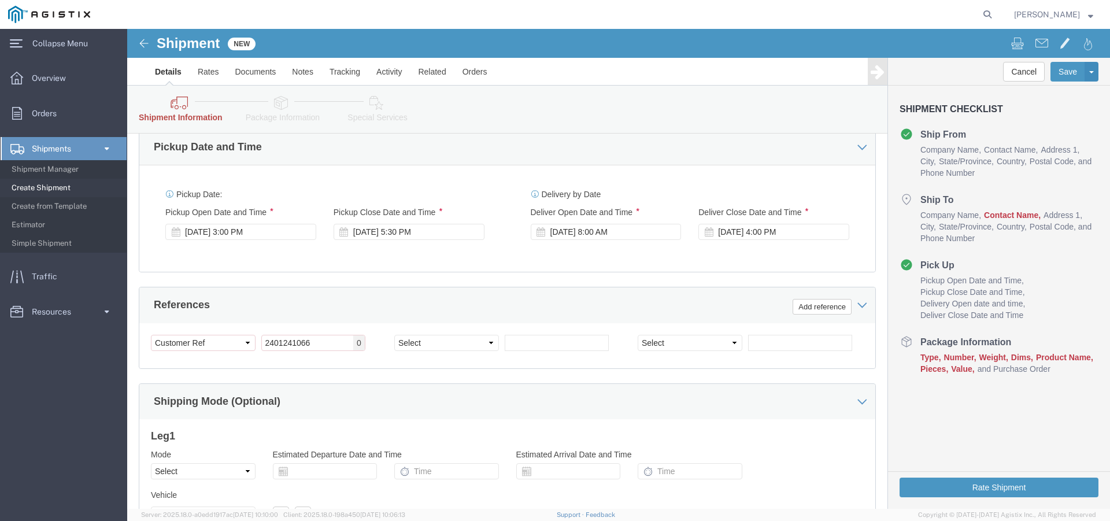
click div "Select Account Type Activity ID Airline Appointment Number ASN Batch Request # …"
click select "Select Account Type Activity ID Airline Appointment Number ASN Batch Request # …"
click div "Shipping Mode (Optional)"
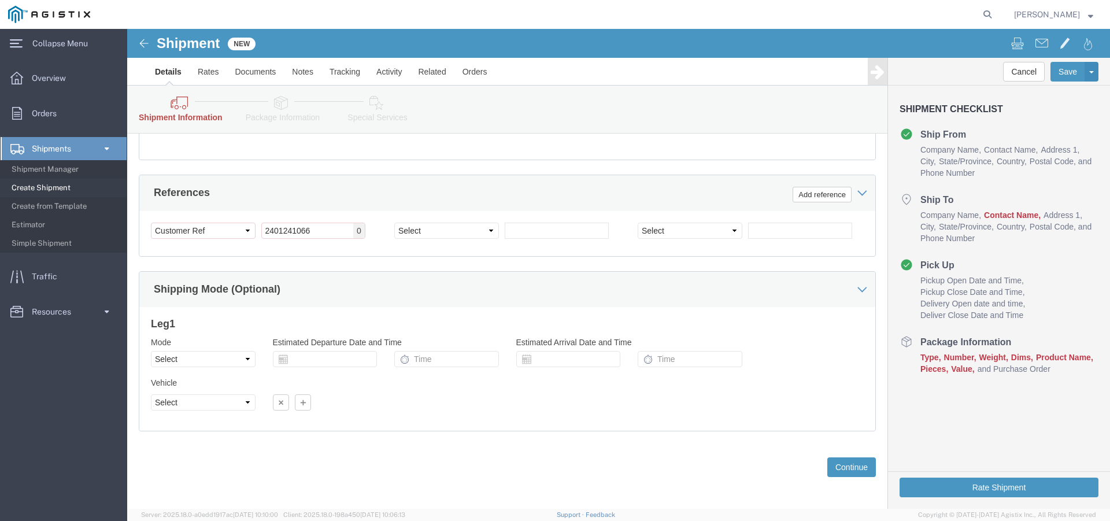
scroll to position [656, 0]
click select "Select Air Less than Truckload Multi-Leg Ocean Freight Rail Small Parcel Truckl…"
select select "LTL"
click select "Select Air Less than Truckload Multi-Leg Ocean Freight Rail Small Parcel Truckl…"
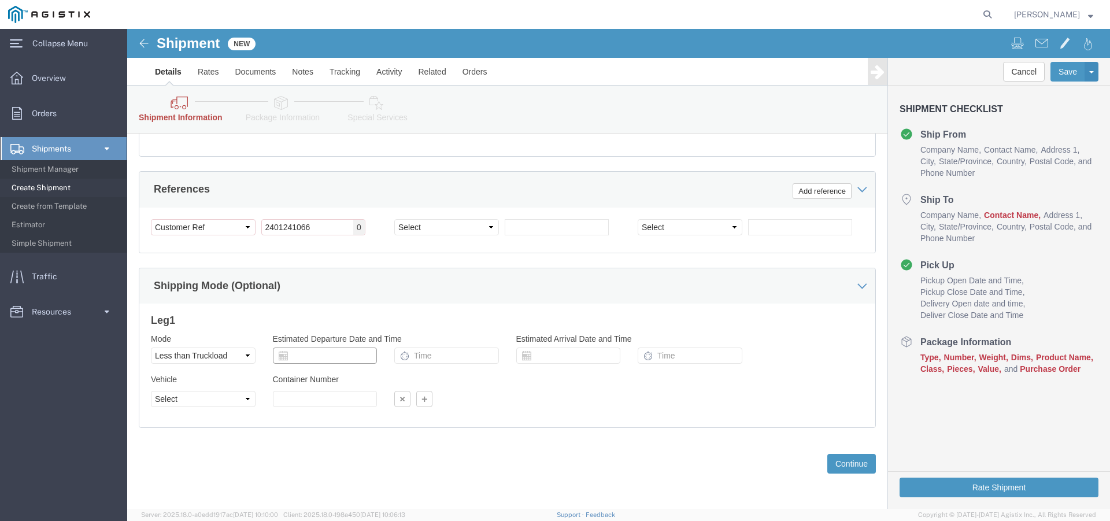
click input "text"
click div "Leg 1 Mode Select Air Less than Truckload Multi-Leg Ocean Freight Rail Small Pa…"
click input "text"
click td "5"
click input "text"
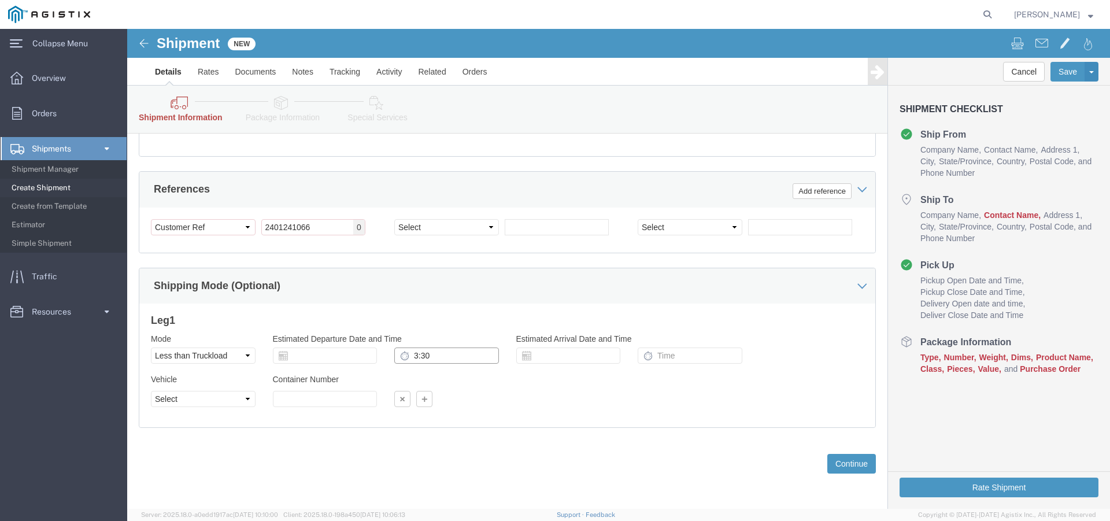
type input "3:30"
click label "Estimated Arrival Date and Time"
click input "text"
drag, startPoint x: 456, startPoint y: 234, endPoint x: 472, endPoint y: 248, distance: 21.3
click td "10"
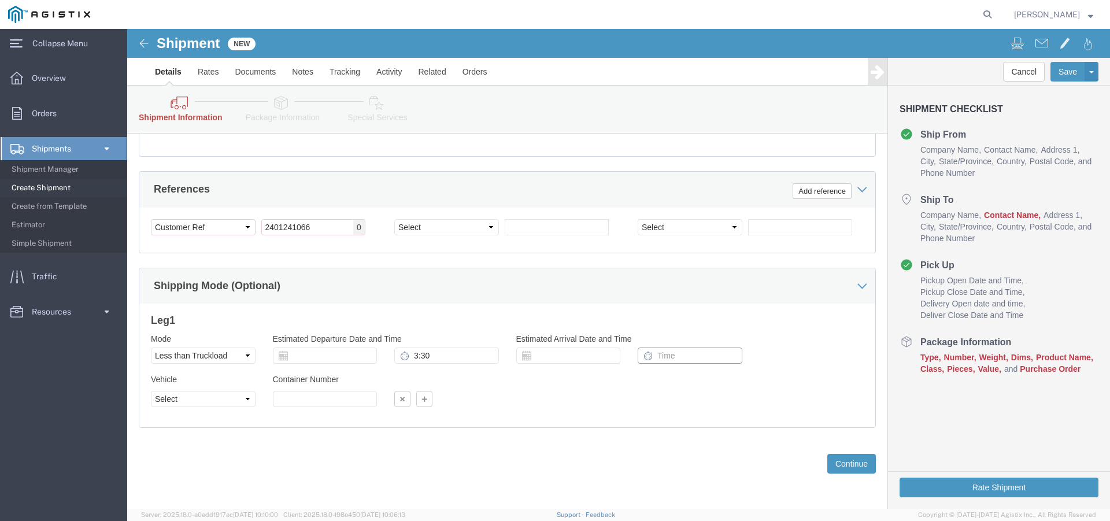
click input "text"
type input "8:00"
click div "Vehicle Select Straight Truck Size Container Number Owner Select Shipper Vessel"
click input "3:30"
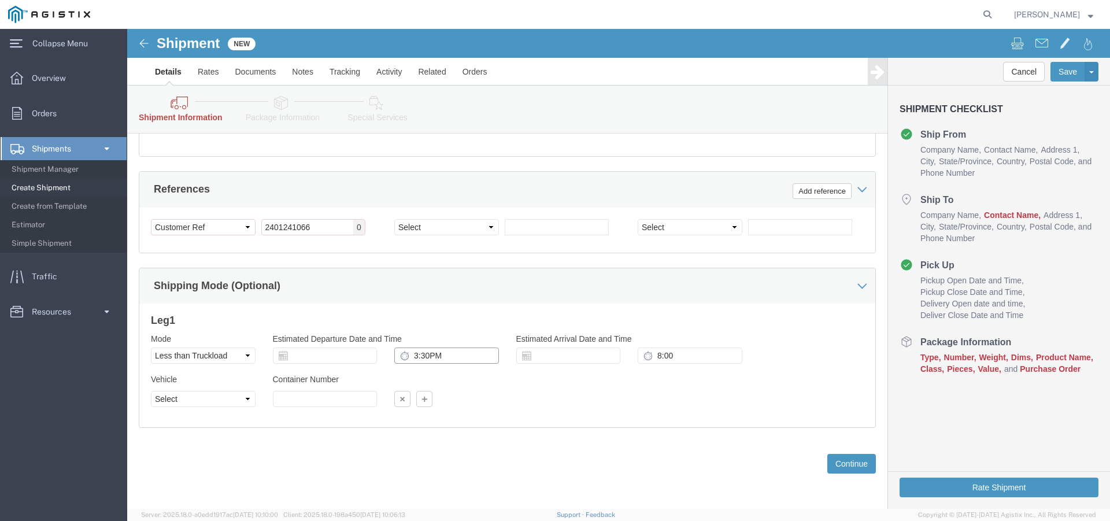
type input "3:30PM"
click select "Select Straight Truck"
select select "STTR"
click select "Select Straight Truck"
click div
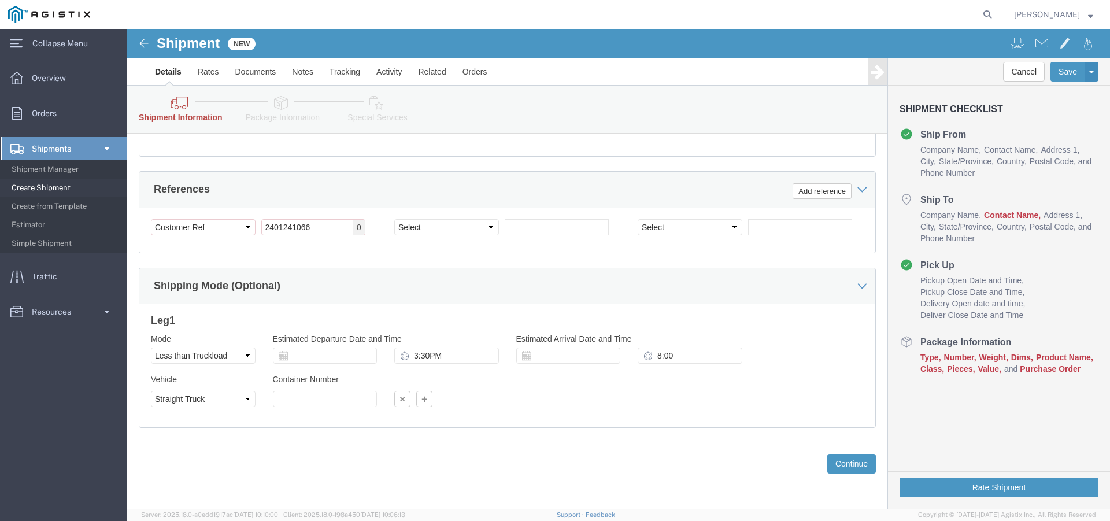
drag, startPoint x: 89, startPoint y: 358, endPoint x: 79, endPoint y: 369, distance: 14.7
click div "Vehicle Select Straight Truck"
click select "Select Straight Truck"
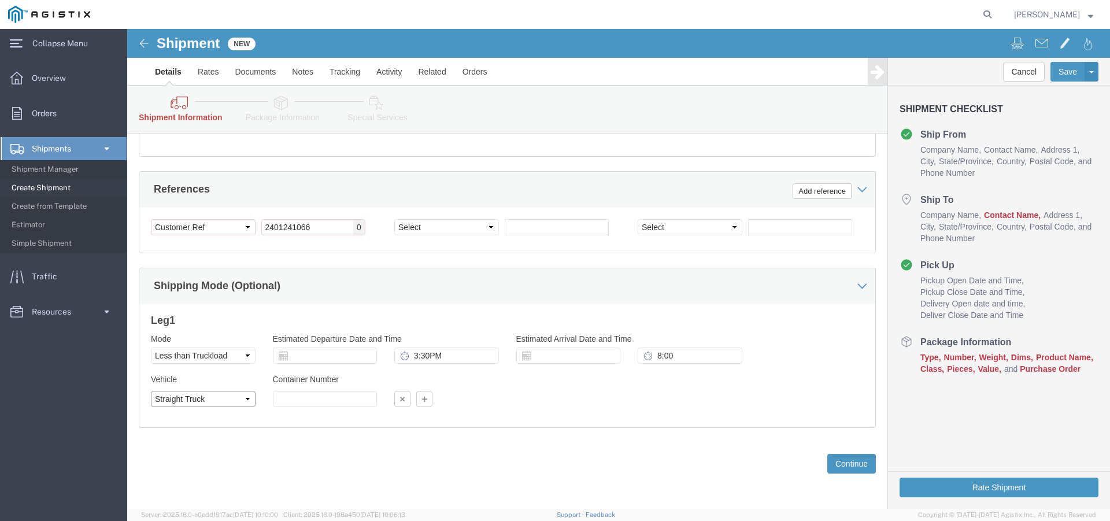
click select "Select Straight Truck"
click button "Continue"
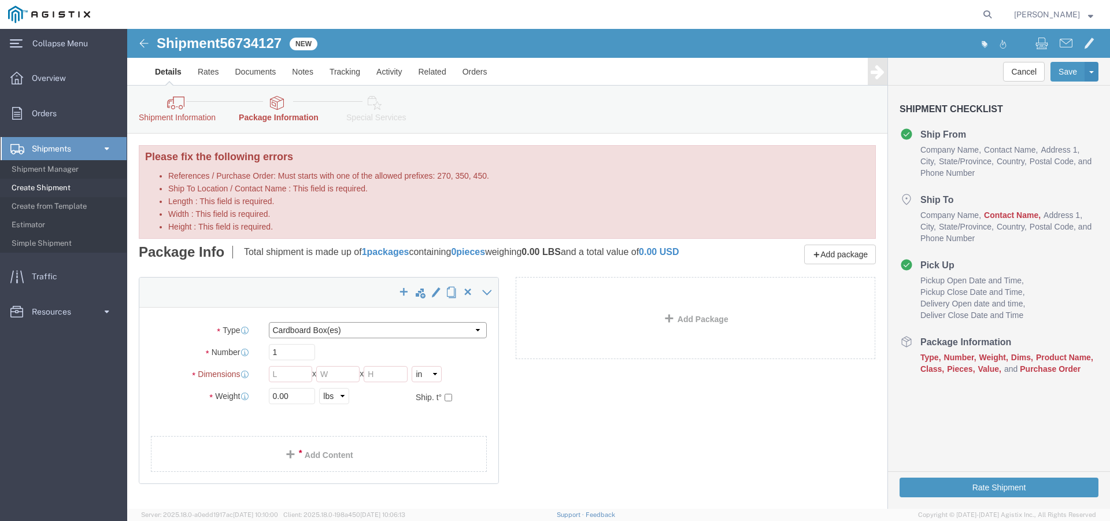
click select "Select Bulk Bundle(s) Cardboard Box(es) Carton(s) Crate(s) Drum(s) (Fiberboard)…"
select select "PSST"
click select "Select Bulk Bundle(s) Cardboard Box(es) Carton(s) Crate(s) Drum(s) (Fiberboard)…"
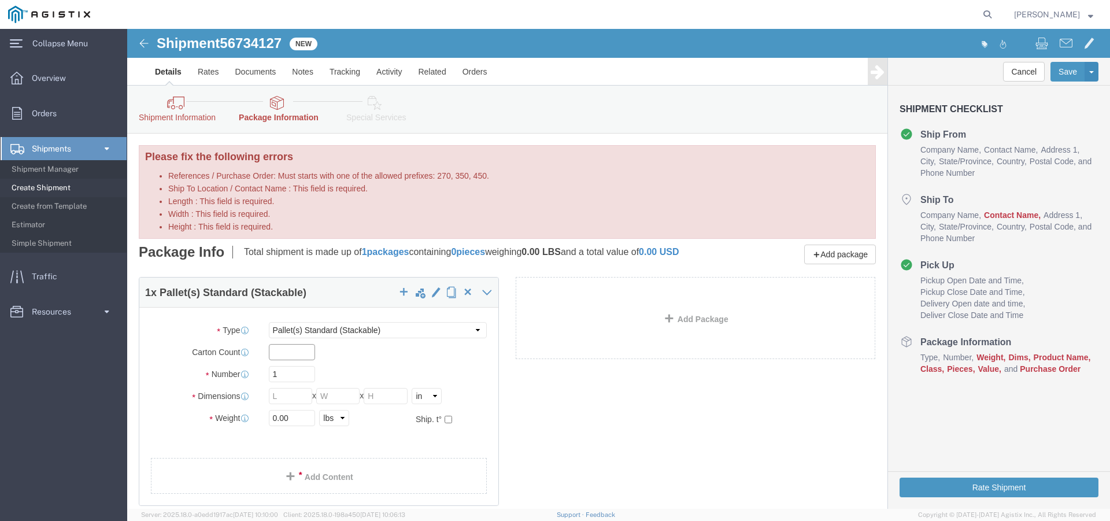
click input "text"
type input "12"
click input "Length : This field is required."
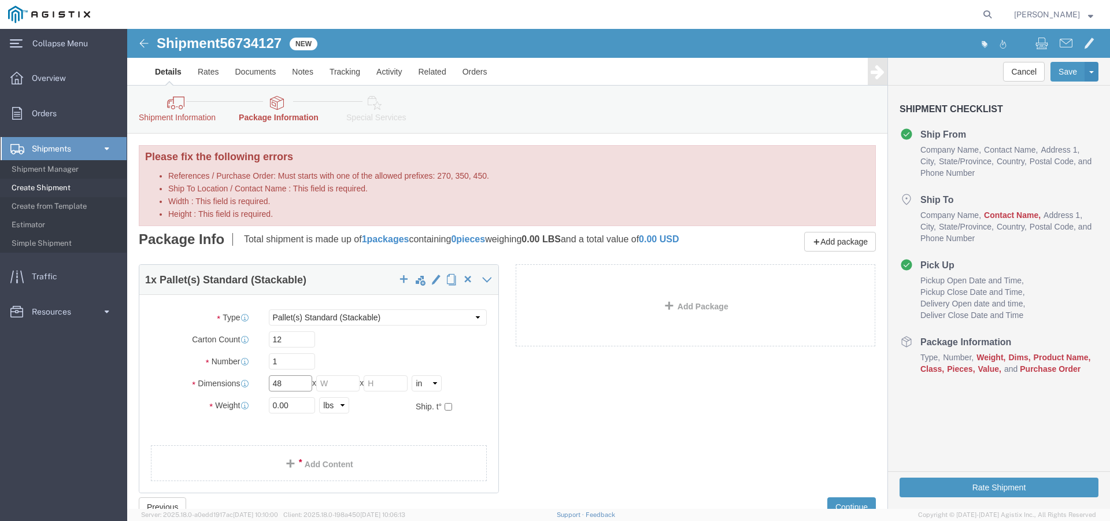
type input "48"
click input "Width : This field is required."
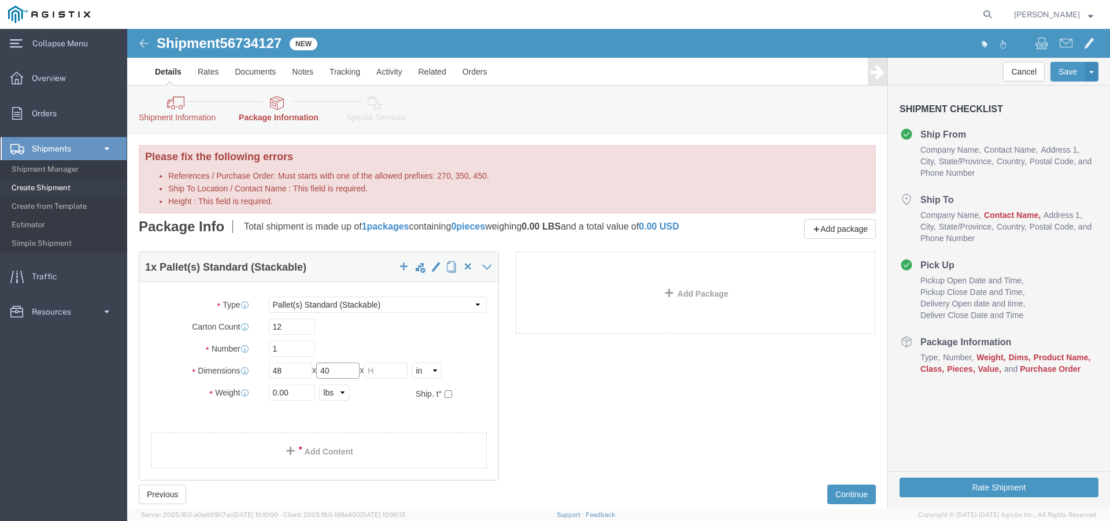
type input "40"
click input "Height : This field is required."
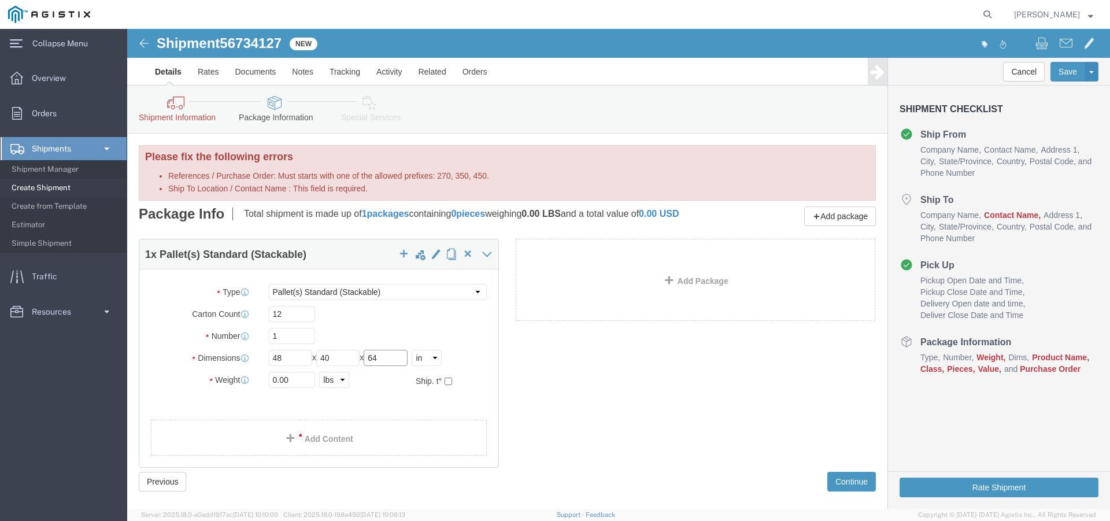
type input "64"
click input "0.00"
type input "0"
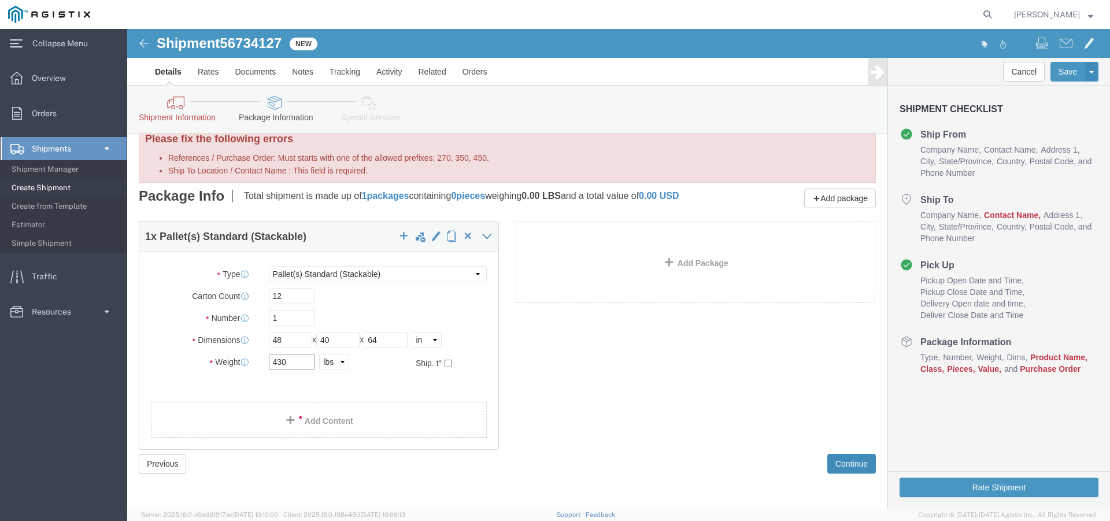
type input "430"
click button "Continue"
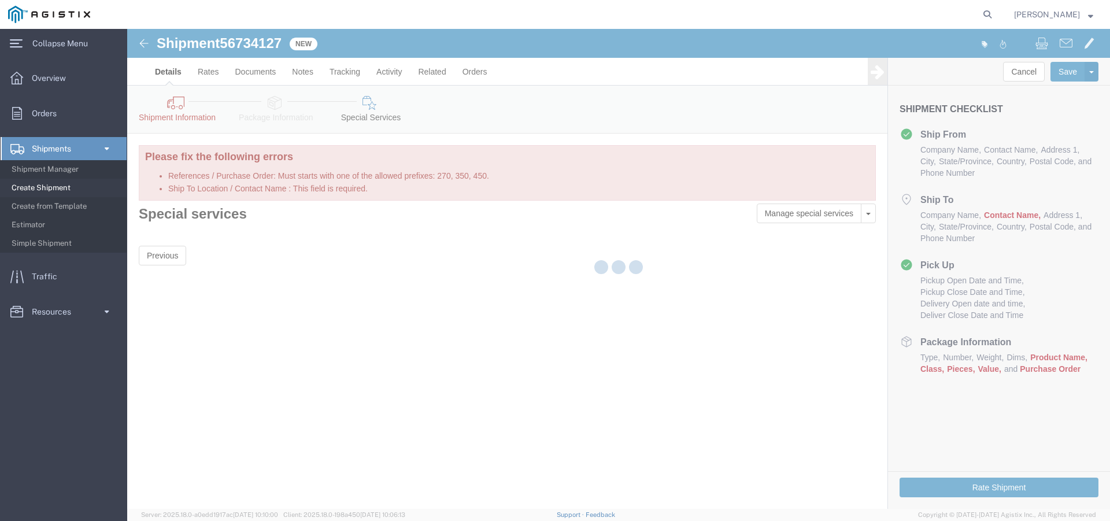
scroll to position [0, 0]
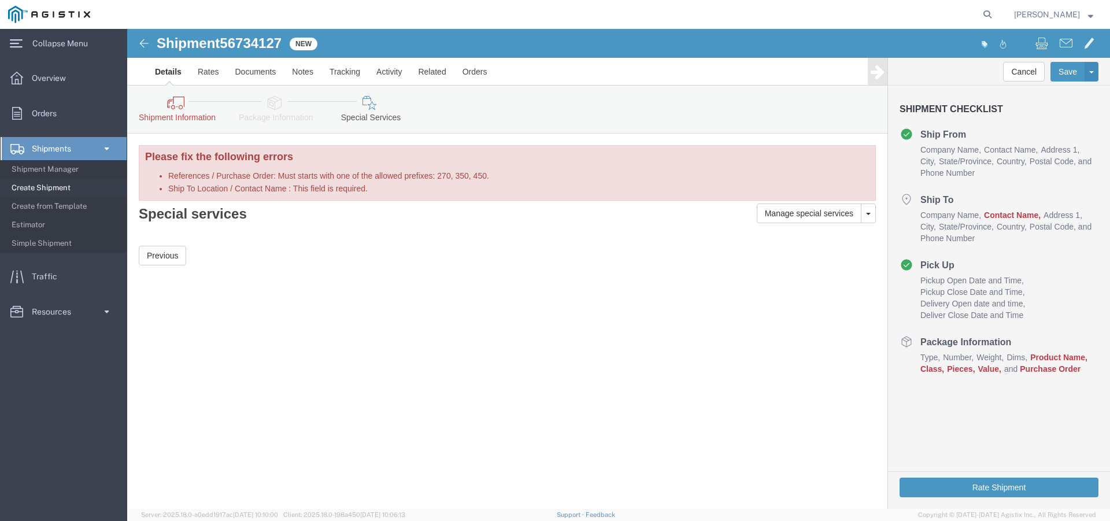
drag, startPoint x: 176, startPoint y: 138, endPoint x: 176, endPoint y: 147, distance: 8.7
click div "Please fix the following errors Ship To Location / : Please enter valid email a…"
click div "Shipment 56734127 New Details Rates Documents Notes Tracking Activity Related O…"
click li "Contact Name"
click span "Contact Name"
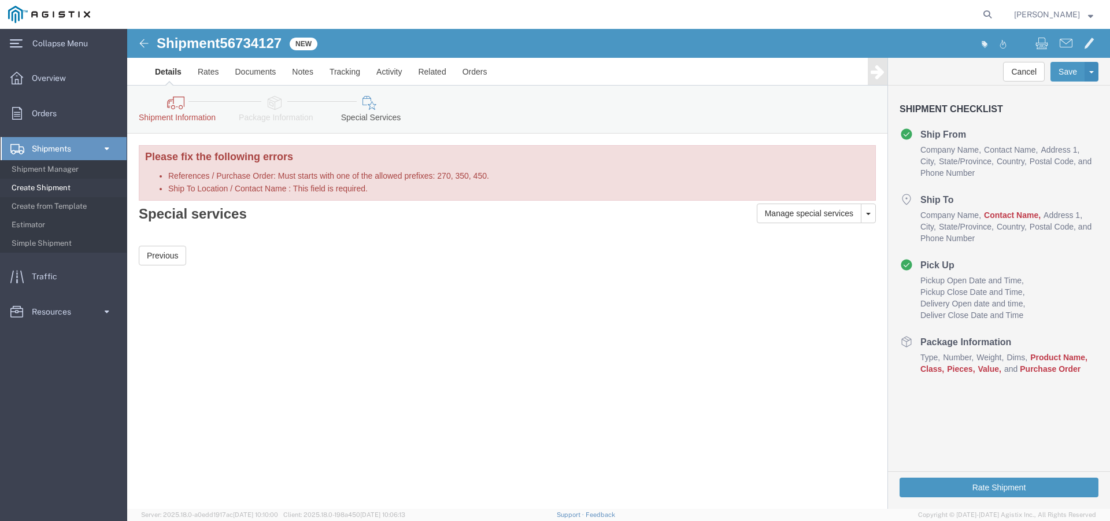
click span "Contact Name"
click link "Details"
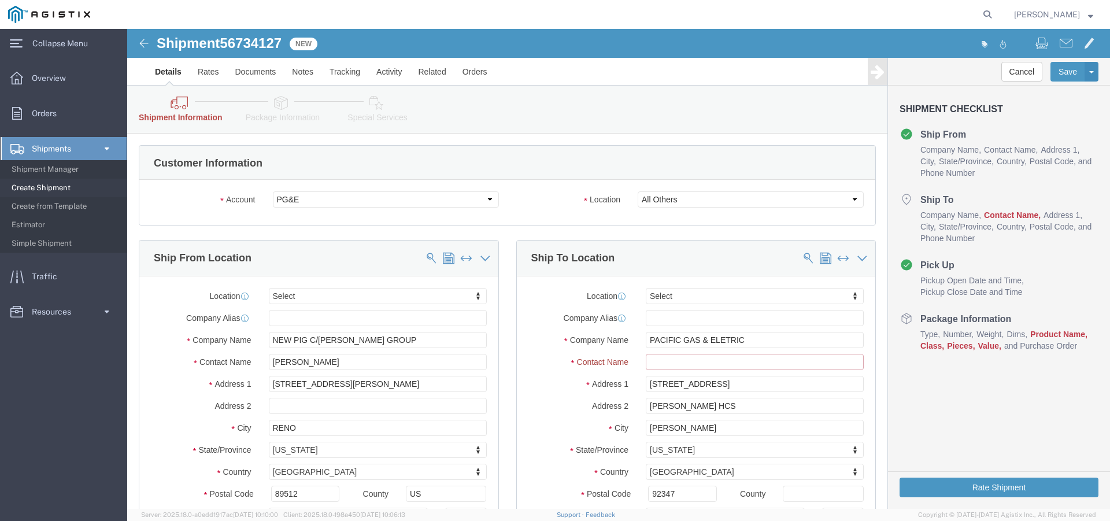
click input "text"
click input "[PERSON_NAME]"
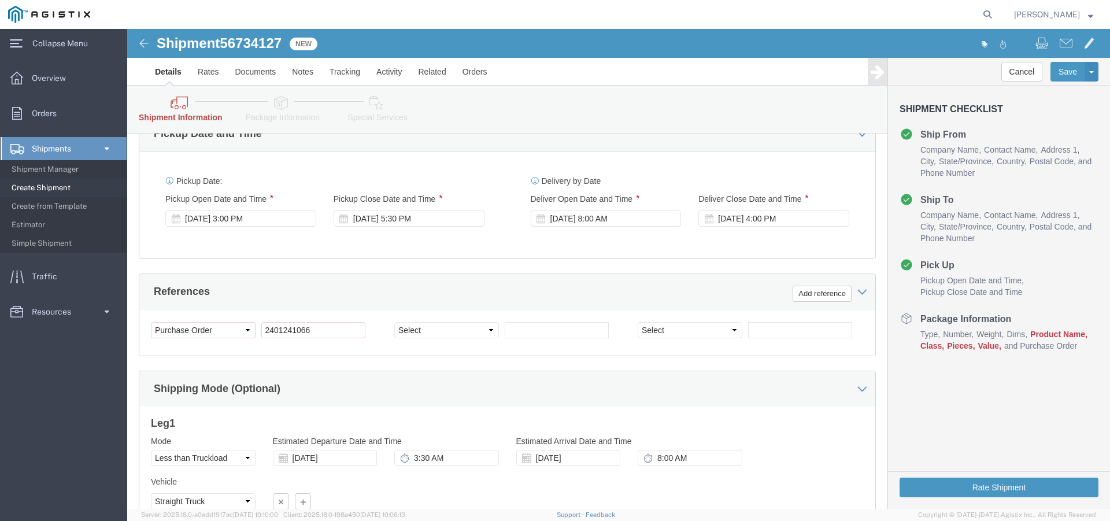
scroll to position [608, 0]
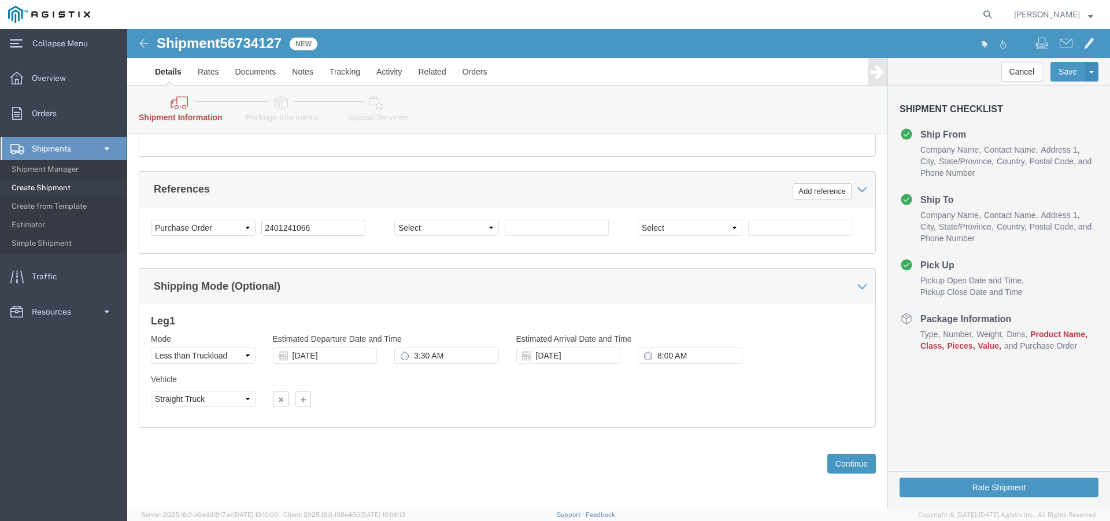
type input "[PERSON_NAME]"
click div "Select Account Type Activity ID Airline Appointment Number ASN Batch Request # …"
click input "2401241066"
click select "Select Account Type Activity ID Airline Appointment Number ASN Batch Request # …"
click div "Previous Continue"
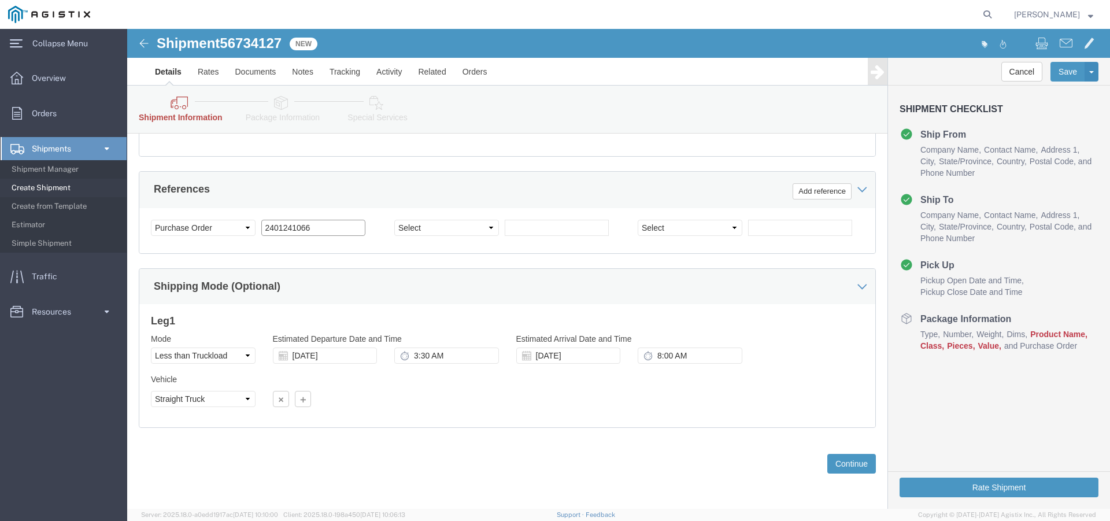
click input "2401241066"
click select "Select Account Type Activity ID Airline Appointment Number ASN Batch Request # …"
select select "PURCHORD"
click select "Select Account Type Activity ID Airline Appointment Number ASN Batch Request # …"
click input "text"
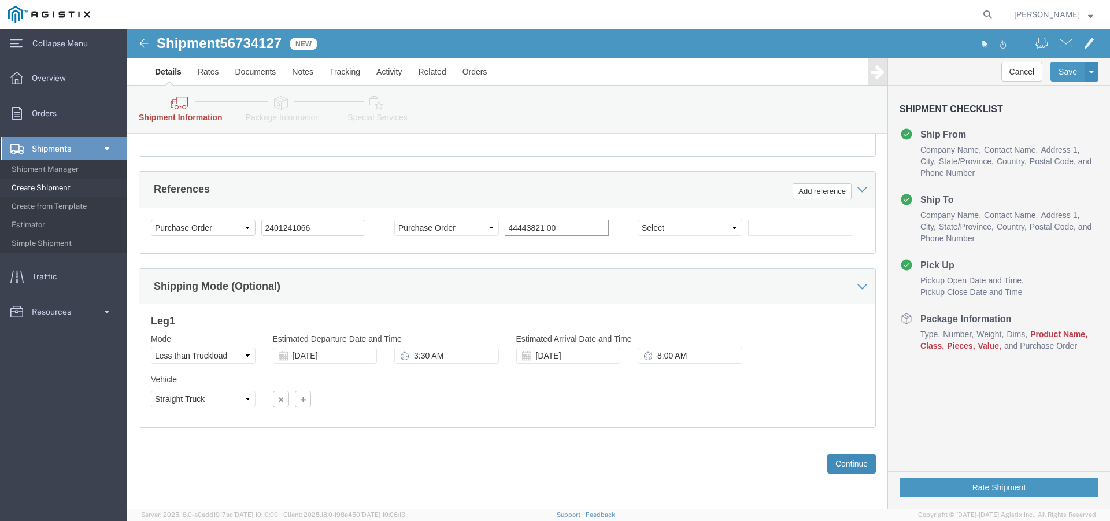
type input "44443821 00"
click button "Continue"
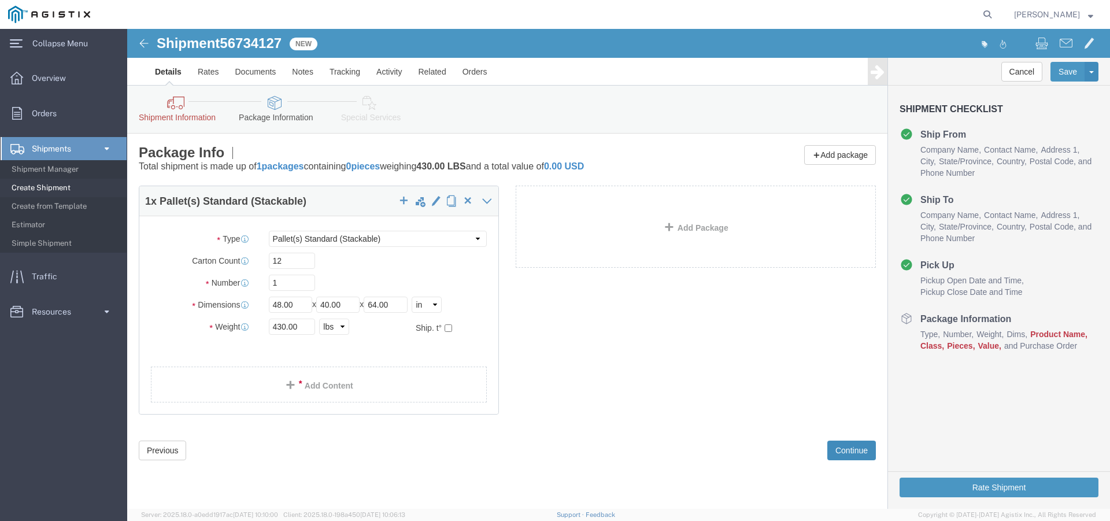
scroll to position [0, 0]
click link "Add Content"
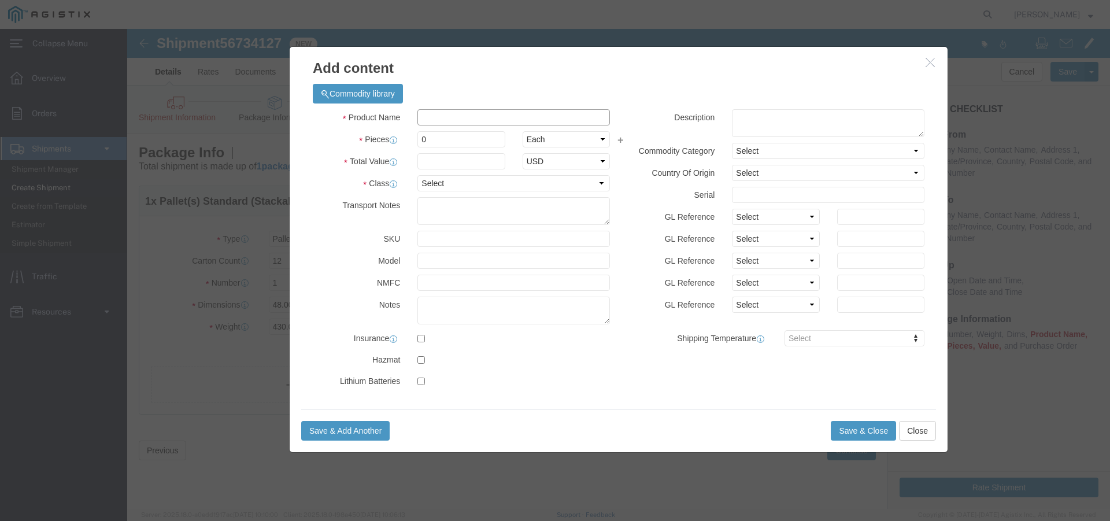
click input "text"
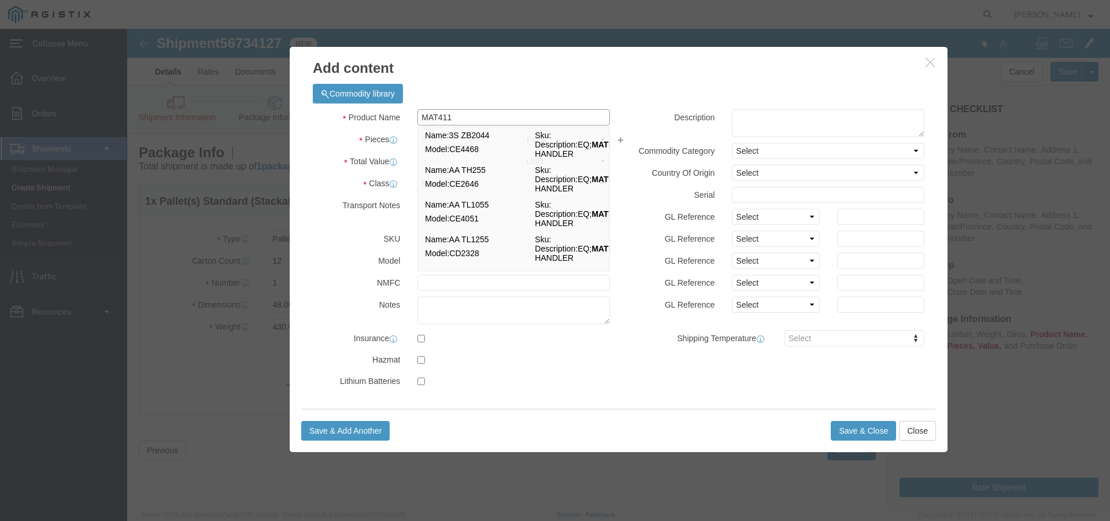
type input "MAT411"
click label "SKU"
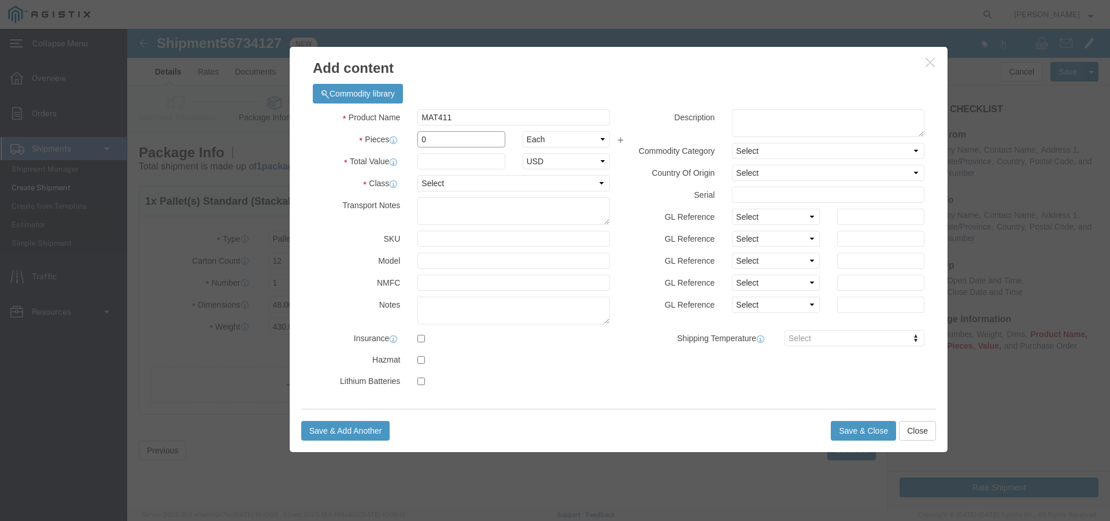
click input "0"
type input "12"
click input "text"
type input "NA"
click div "Product Name MAT411 MAT Pieces 12 Select Bag Barrels 100Board Feet Bottle Box B…"
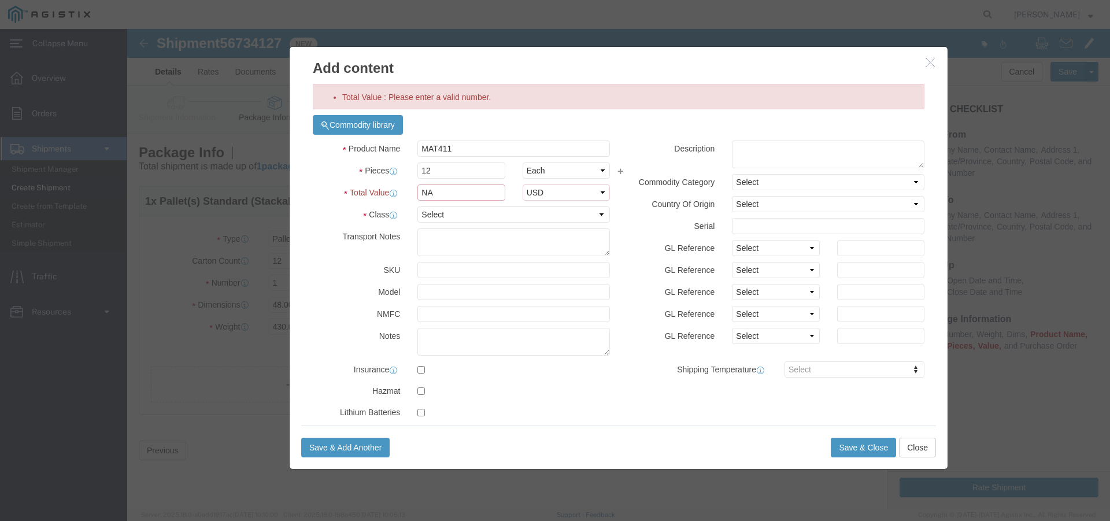
click input "NA"
drag, startPoint x: 334, startPoint y: 163, endPoint x: 250, endPoint y: 155, distance: 84.8
click div "Total Value NA Select ADP AED AFN ALL AMD AOA ARS ATS AUD AWG AZN BAM BBD BDT B…"
click select "Select 50 55 60 65 70 85 92.5 100 125 175 250 300 400"
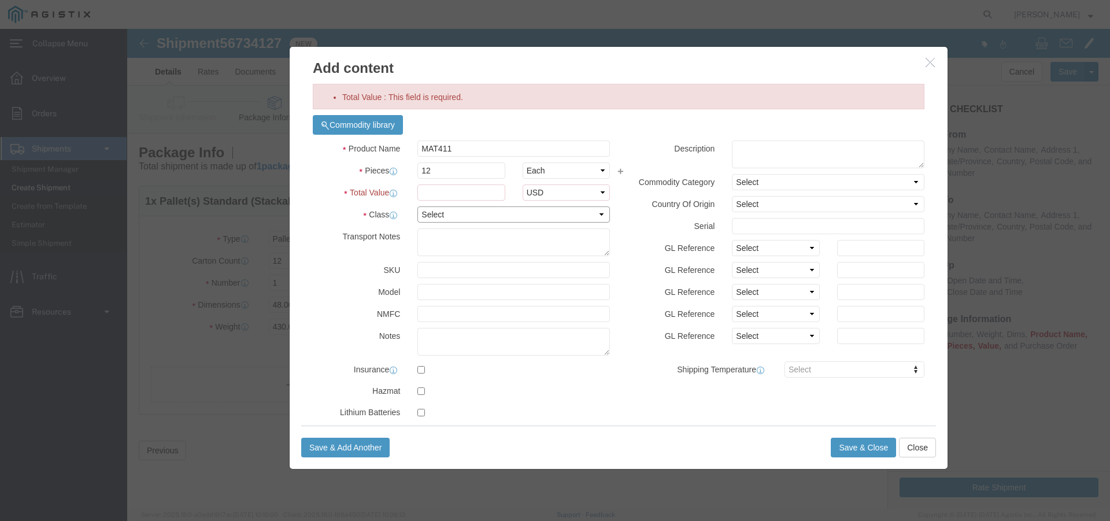
click select "Select 50 55 60 65 70 85 92.5 100 125 175 250 300 400"
select select "125"
click select "Select 50 55 60 65 70 85 92.5 100 125 175 250 300 400"
click select "Select ADP AED AFN ALL AMD AOA ARS ATS AUD AWG AZN BAM BBD BDT BGL BGN BHD BIF …"
click div
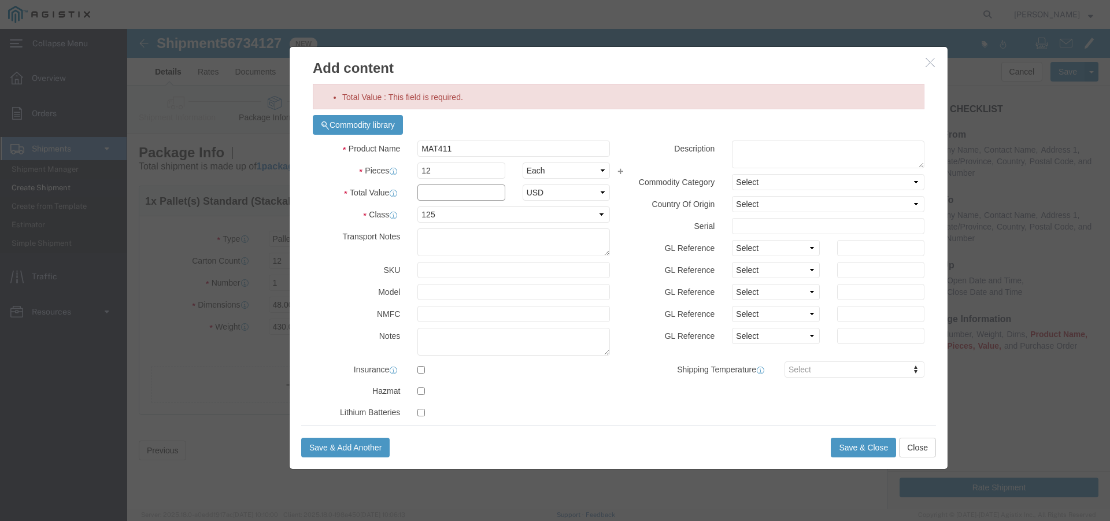
click input "Total Value : This field is required."
paste input "$1,592.40"
type input "$1,592.40"
click button "Save & Close"
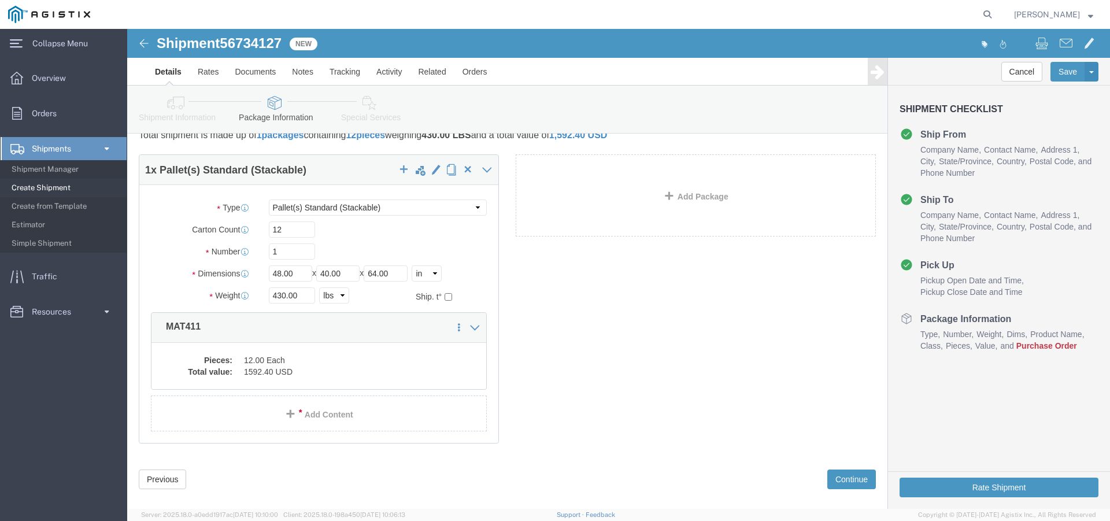
scroll to position [47, 0]
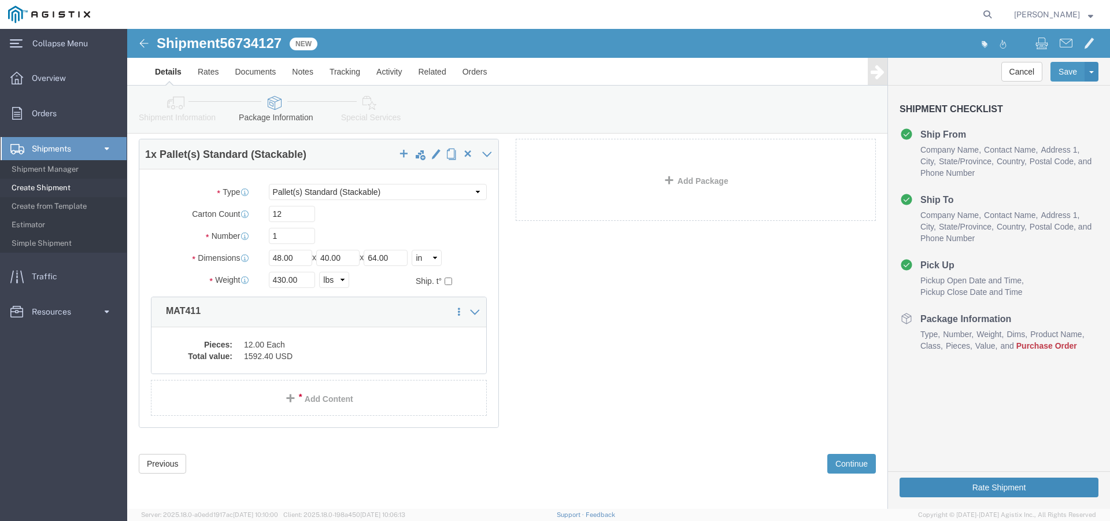
click button "Rate Shipment"
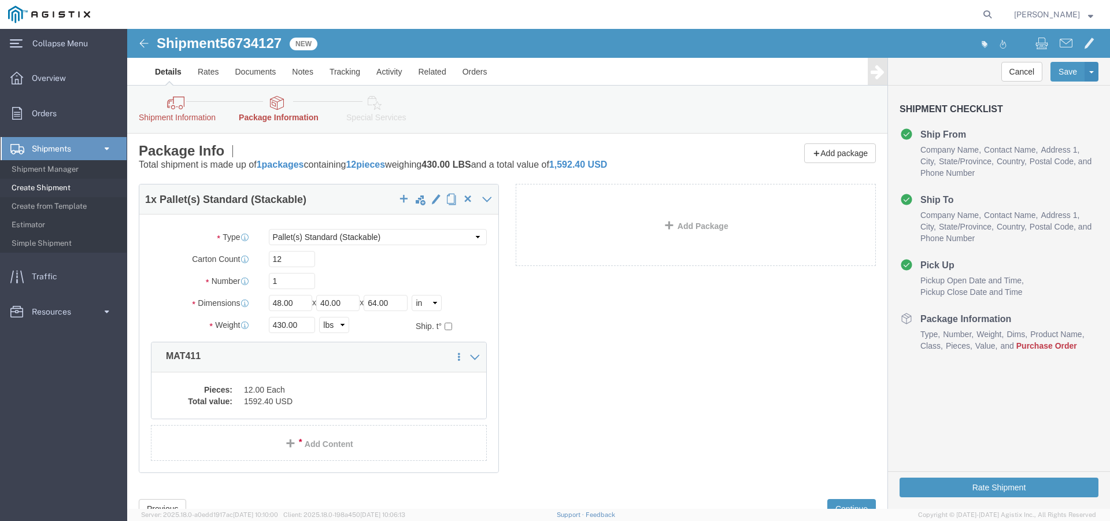
scroll to position [0, 0]
click link "Package Information"
click icon
click link "Shipment Information"
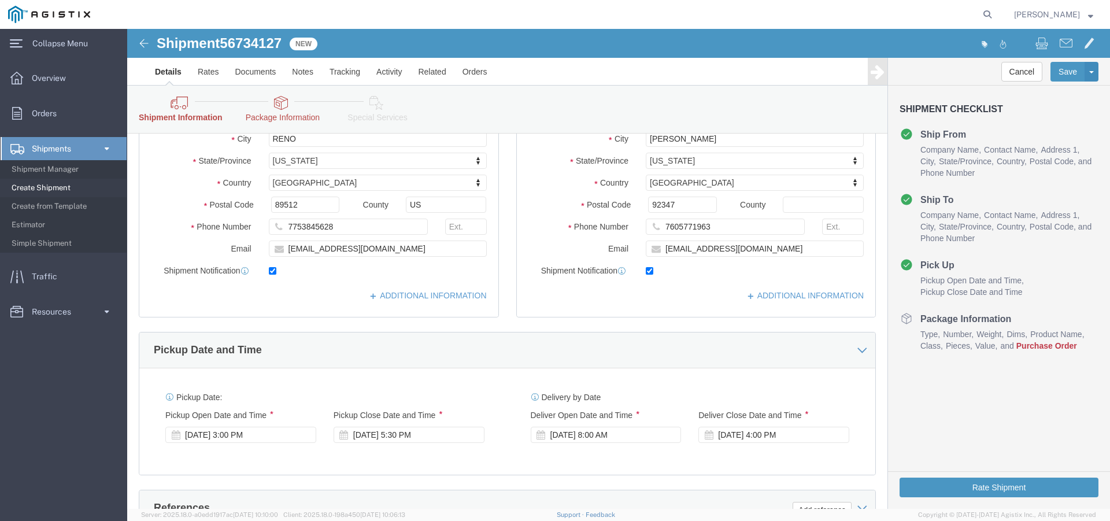
scroll to position [520, 0]
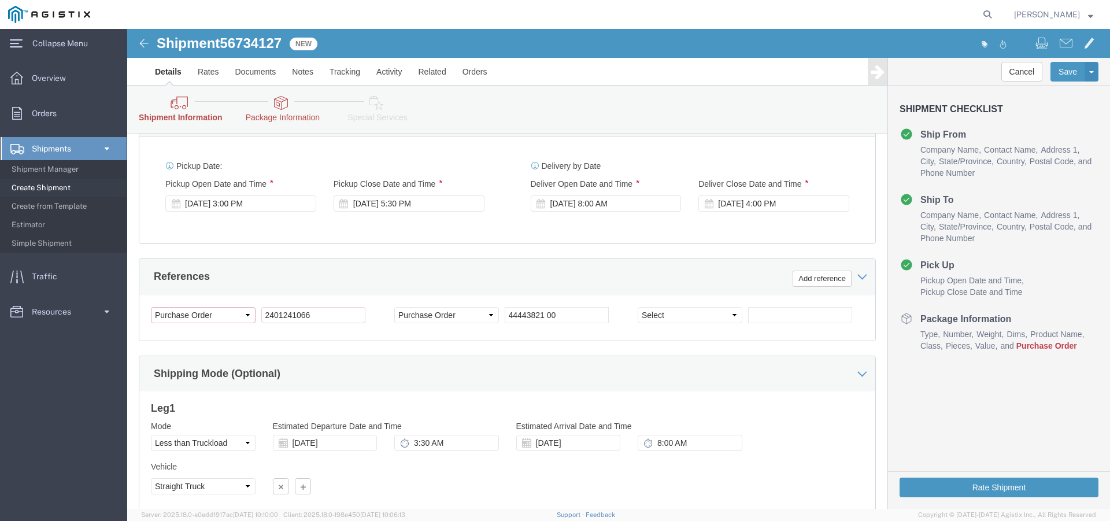
click select "Select Account Type Activity ID Airline Appointment Number ASN Batch Request # …"
click div "Customer Information Account Select New Pig Corp PG&E Location Select All Other…"
drag, startPoint x: 191, startPoint y: 288, endPoint x: 83, endPoint y: 299, distance: 108.6
click div "Select Account Type Activity ID Airline Appointment Number ASN Batch Request # …"
click input "text"
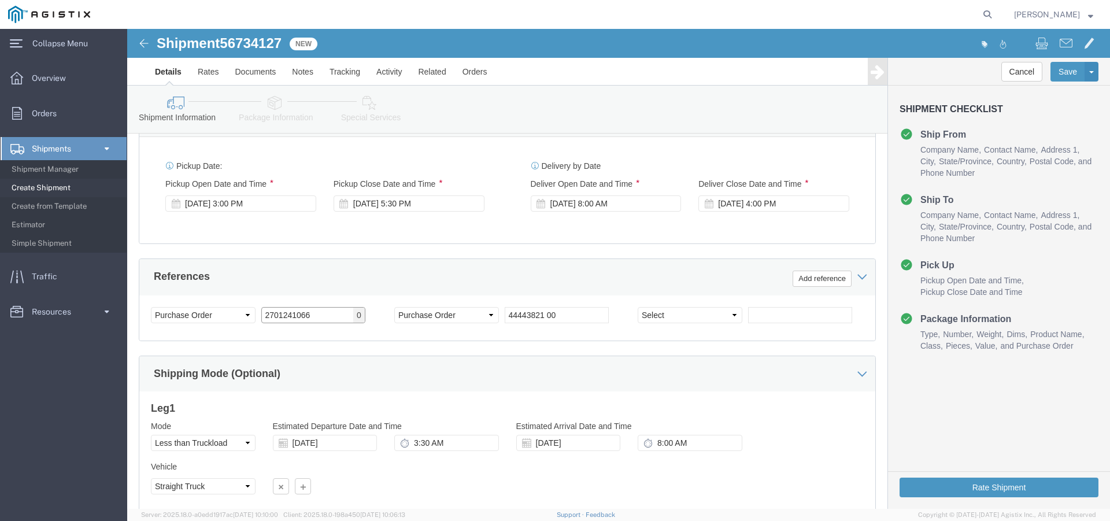
type input "2701241066"
click div "Customer Information Account Select New Pig Corp PG&E Location Select All Other…"
click button "Rate Shipment"
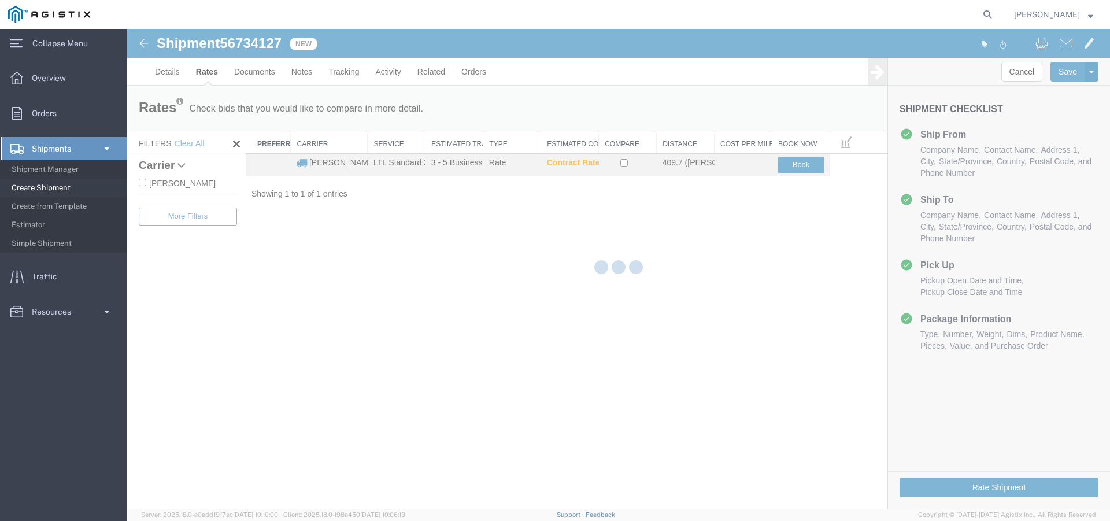
scroll to position [0, 0]
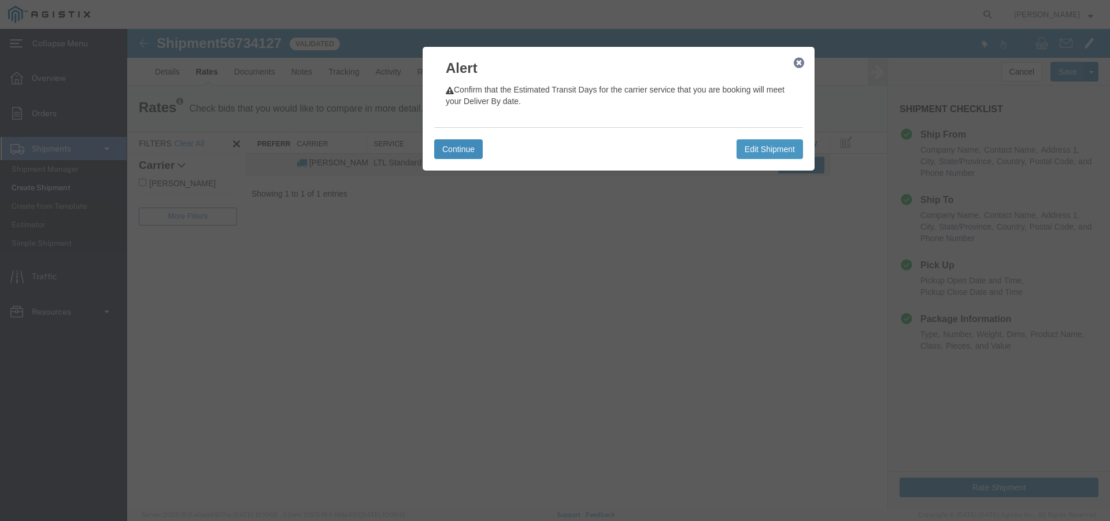
click at [471, 153] on button "Continue" at bounding box center [458, 149] width 49 height 20
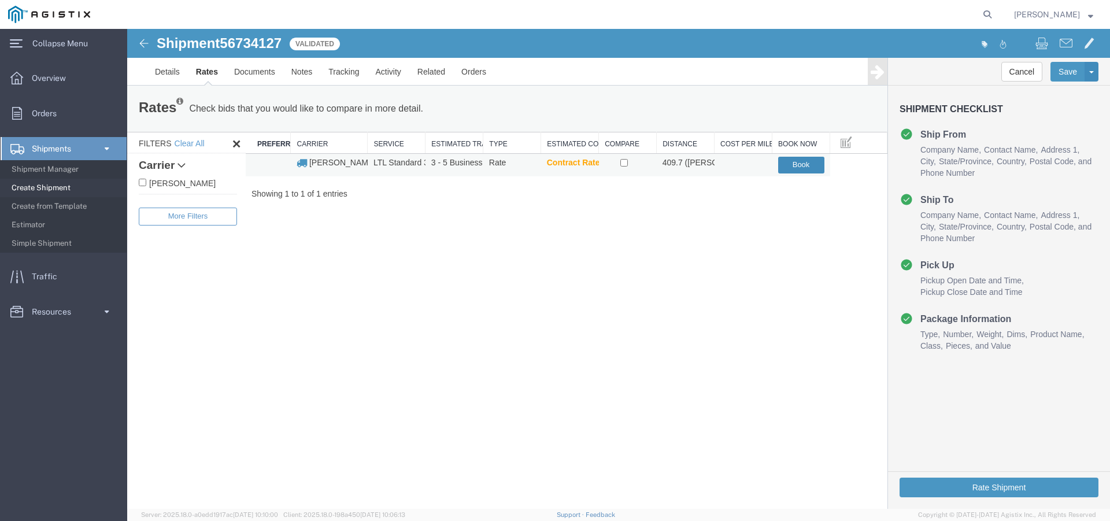
click at [794, 163] on button "Book" at bounding box center [801, 165] width 46 height 17
